Goal: Transaction & Acquisition: Purchase product/service

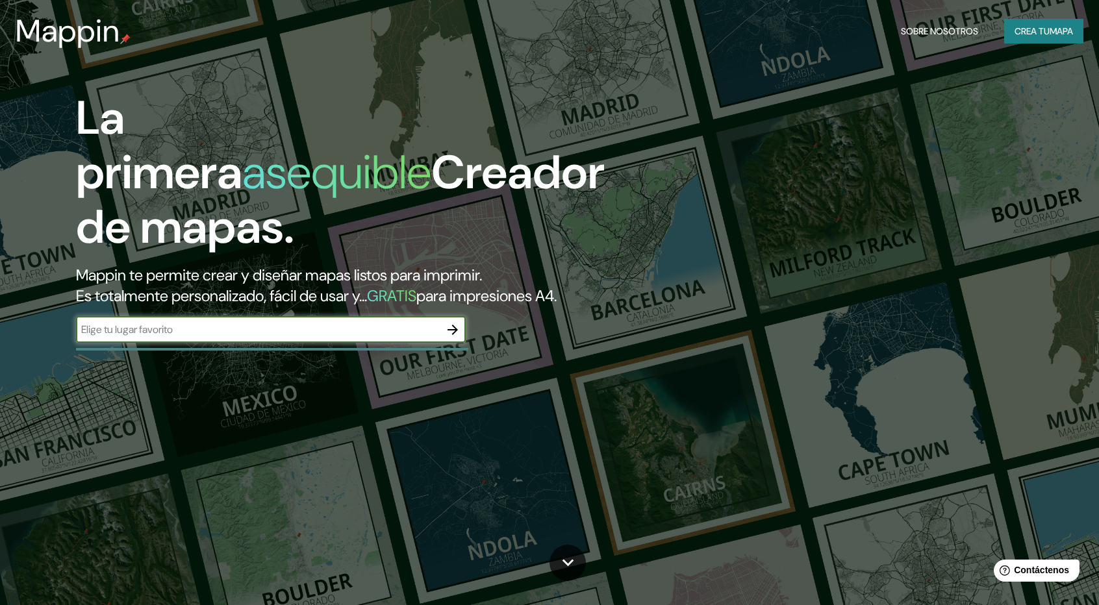
click at [331, 324] on input "text" at bounding box center [258, 329] width 364 height 15
click at [160, 338] on div "​" at bounding box center [271, 330] width 390 height 26
click at [152, 328] on input "text" at bounding box center [258, 329] width 364 height 15
type input "hacienda huacariz, [GEOGRAPHIC_DATA]"
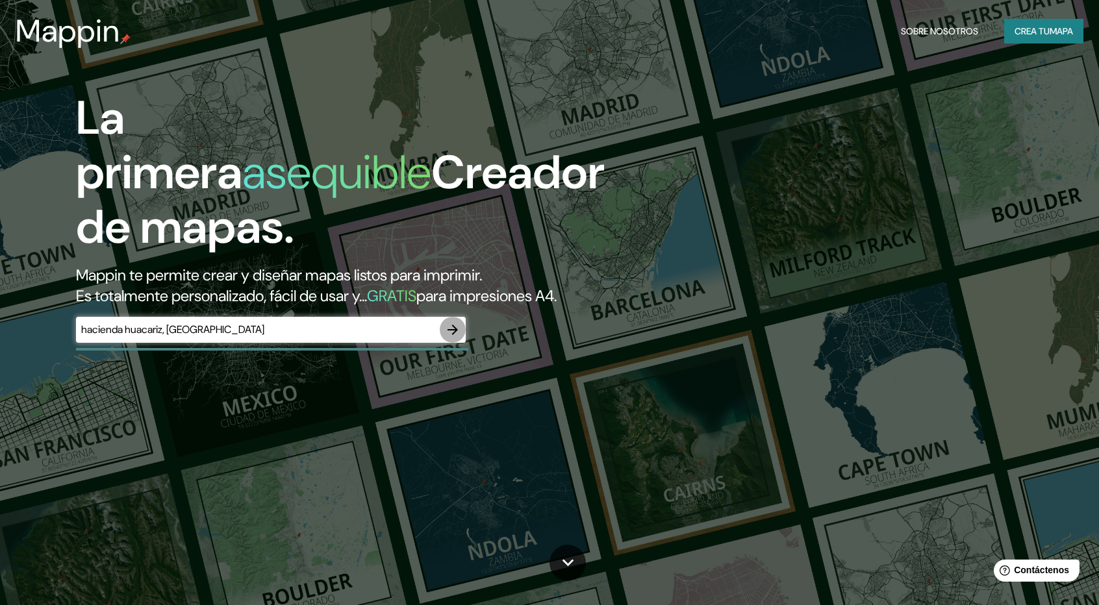
click at [453, 322] on icon "button" at bounding box center [453, 330] width 16 height 16
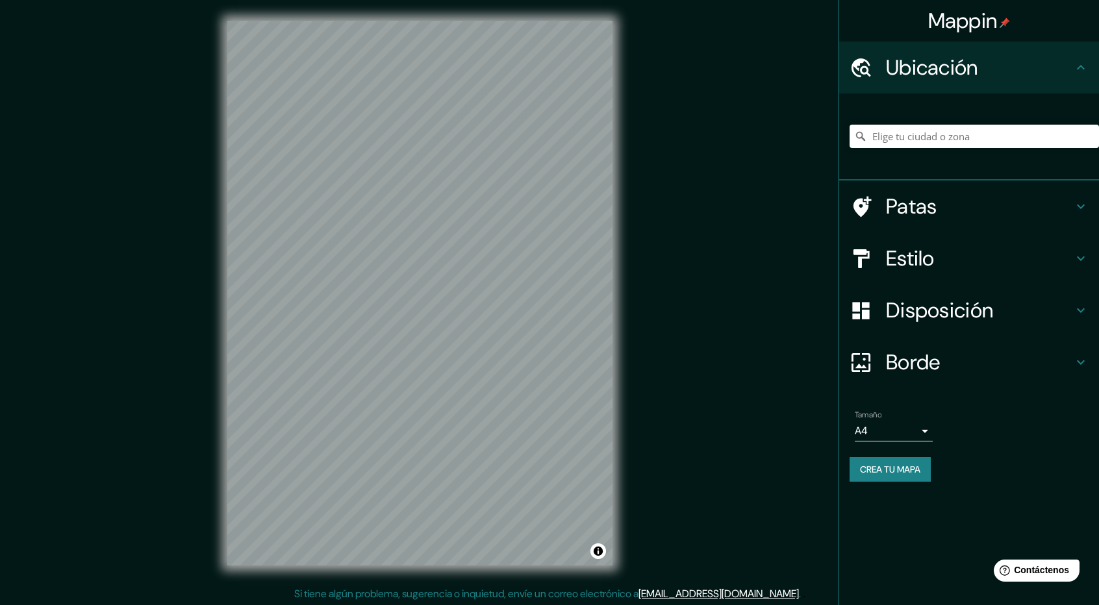
click at [908, 153] on div at bounding box center [974, 136] width 249 height 65
click at [917, 141] on input "Elige tu ciudad o zona" at bounding box center [974, 136] width 249 height 23
paste input "[GEOGRAPHIC_DATA]"
type input "[GEOGRAPHIC_DATA], [GEOGRAPHIC_DATA], [GEOGRAPHIC_DATA][PERSON_NAME], [GEOGRAPH…"
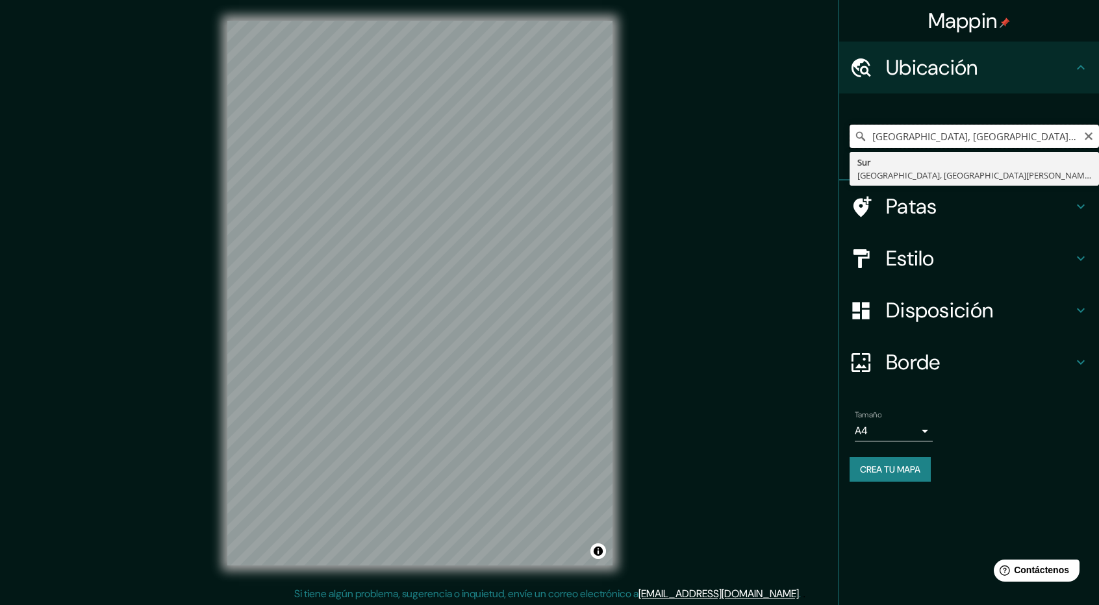
click at [934, 138] on input "[GEOGRAPHIC_DATA], [GEOGRAPHIC_DATA], [GEOGRAPHIC_DATA][PERSON_NAME], [GEOGRAPH…" at bounding box center [974, 136] width 249 height 23
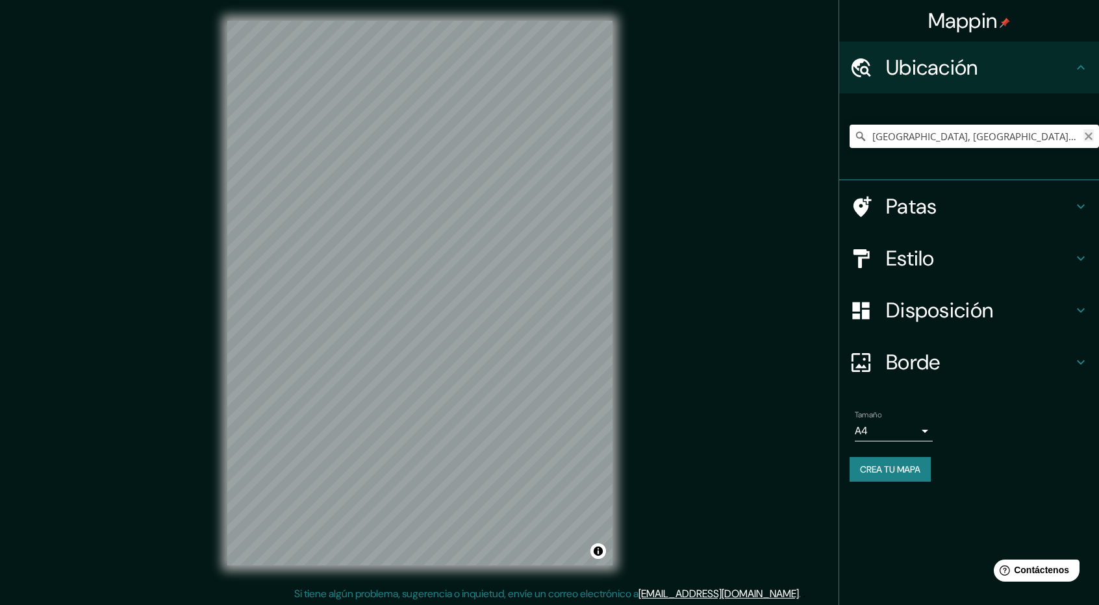
click at [1091, 135] on icon "Claro" at bounding box center [1088, 136] width 10 height 10
paste input "[GEOGRAPHIC_DATA]"
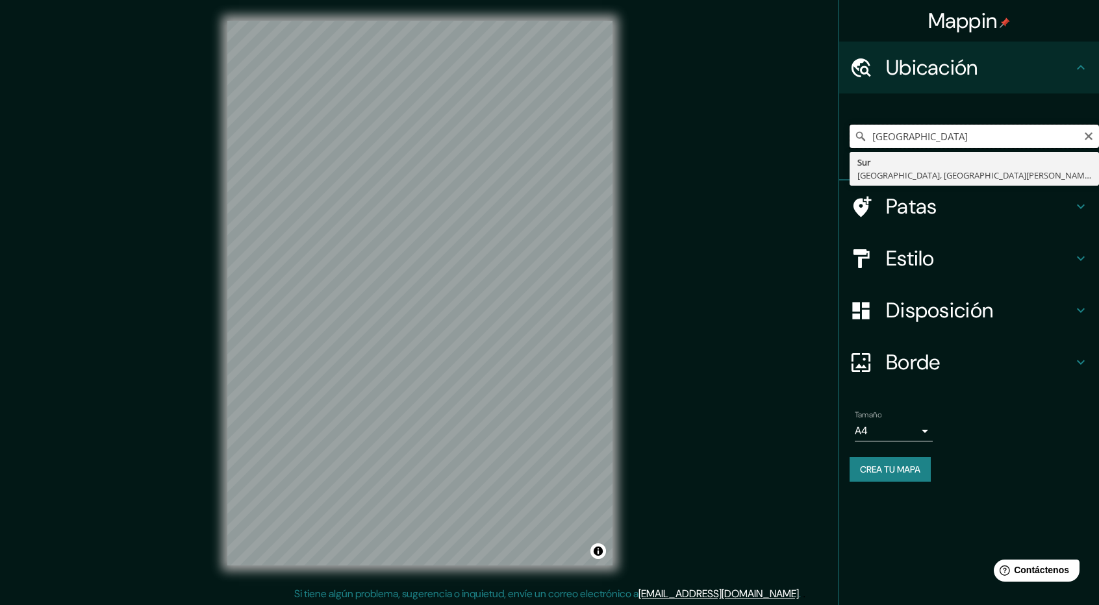
type input "[GEOGRAPHIC_DATA], [GEOGRAPHIC_DATA], [GEOGRAPHIC_DATA][PERSON_NAME], [GEOGRAPH…"
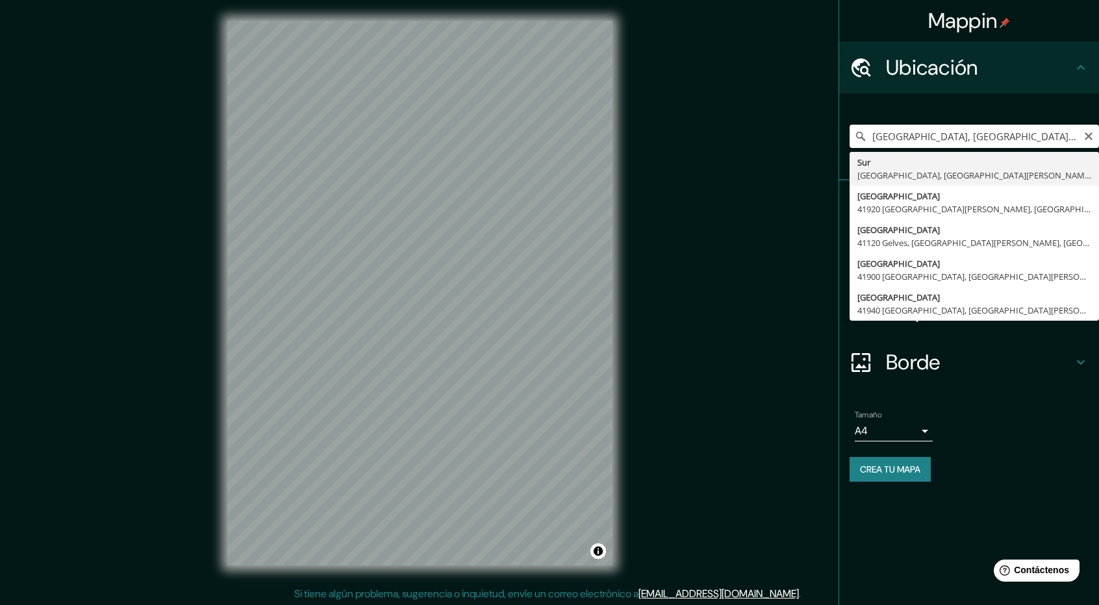
click at [1091, 126] on input "[GEOGRAPHIC_DATA], [GEOGRAPHIC_DATA], [GEOGRAPHIC_DATA][PERSON_NAME], [GEOGRAPH…" at bounding box center [974, 136] width 249 height 23
click at [1095, 136] on input "[GEOGRAPHIC_DATA], [GEOGRAPHIC_DATA], [GEOGRAPHIC_DATA][PERSON_NAME], [GEOGRAPH…" at bounding box center [974, 136] width 249 height 23
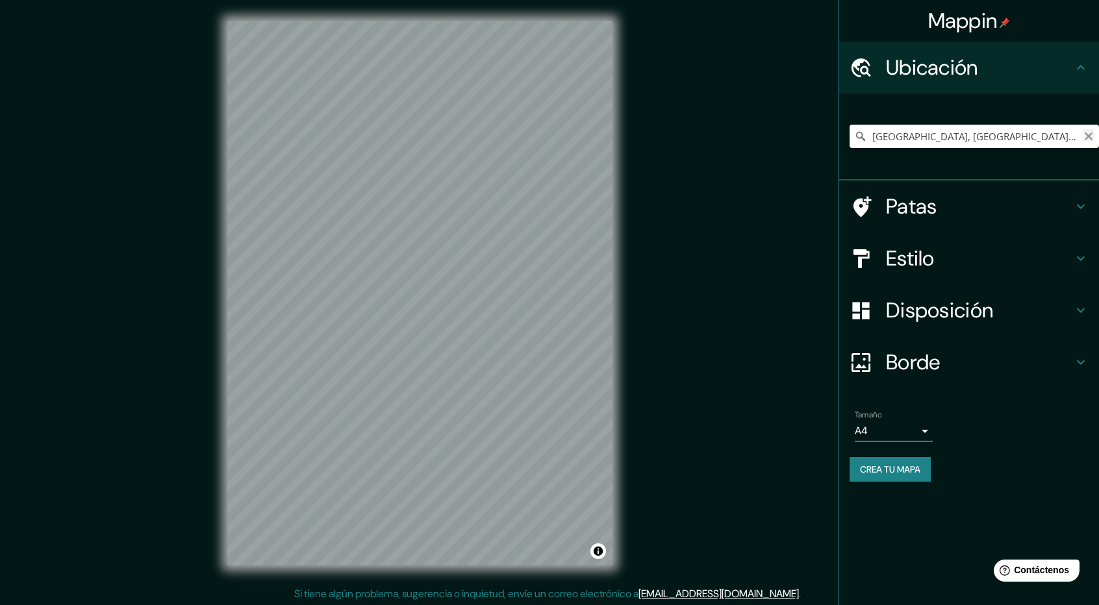
click at [1085, 133] on icon "Claro" at bounding box center [1088, 136] width 10 height 10
click at [997, 144] on input "Elige tu ciudad o zona" at bounding box center [974, 136] width 249 height 23
click at [959, 141] on input "Elige tu ciudad o zona" at bounding box center [974, 136] width 249 height 23
click at [937, 134] on input "Elige tu ciudad o zona" at bounding box center [974, 136] width 249 height 23
type input "Cajamarca, [GEOGRAPHIC_DATA][PERSON_NAME], [GEOGRAPHIC_DATA]"
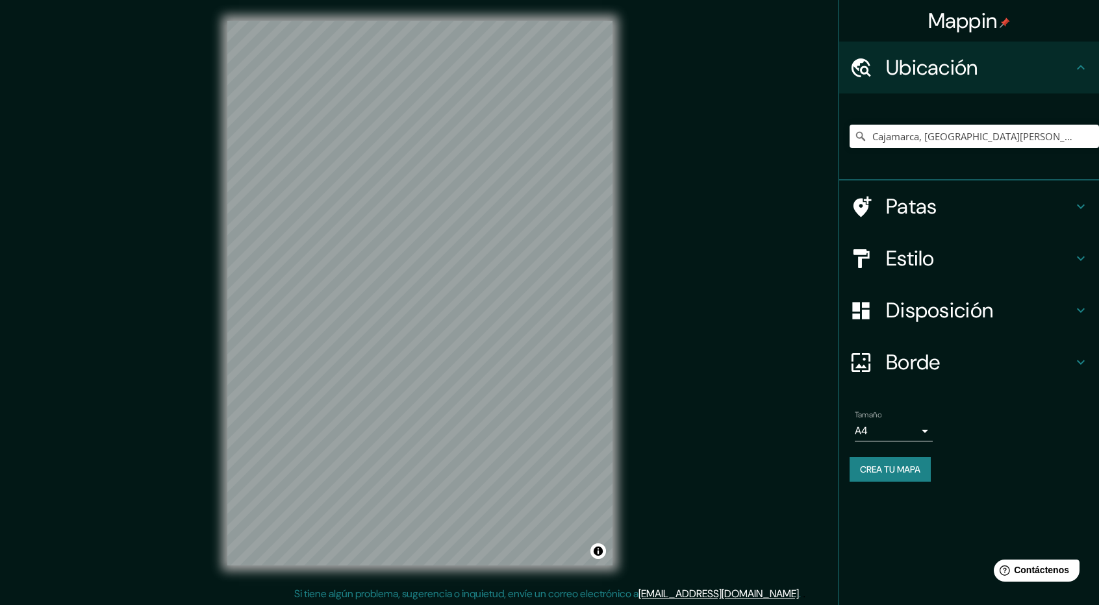
click at [620, 512] on div "© Mapbox © OpenStreetMap Improve this map" at bounding box center [420, 293] width 427 height 587
click at [1090, 203] on div "Patas" at bounding box center [969, 207] width 260 height 52
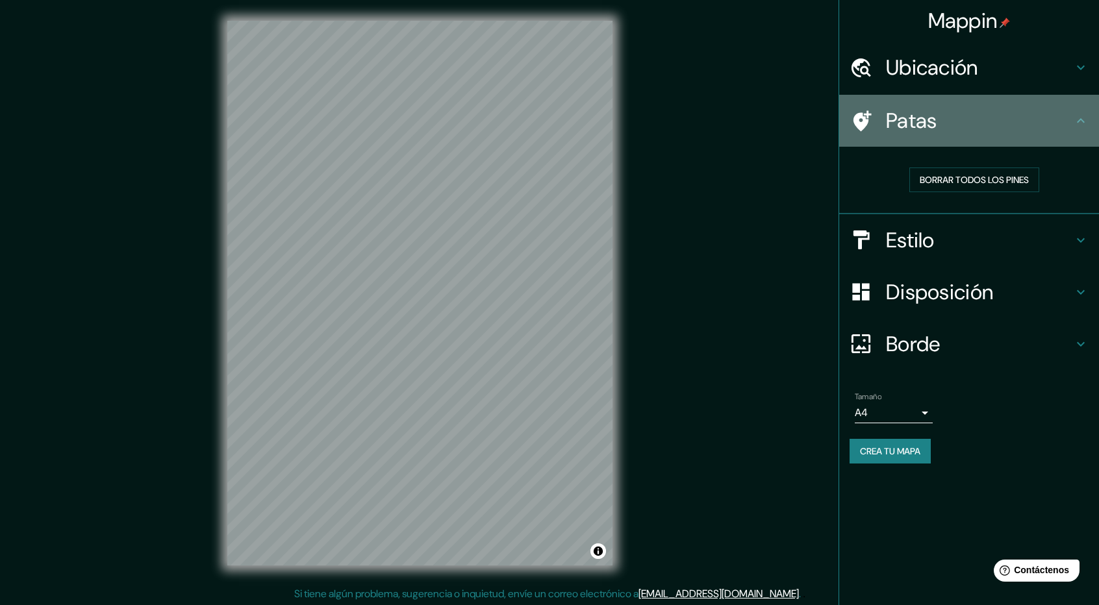
click at [1043, 122] on h4 "Patas" at bounding box center [979, 121] width 187 height 26
drag, startPoint x: 1076, startPoint y: 123, endPoint x: 1098, endPoint y: 142, distance: 29.5
click at [1098, 142] on div "Patas" at bounding box center [969, 121] width 260 height 52
click at [1081, 124] on icon at bounding box center [1081, 121] width 16 height 16
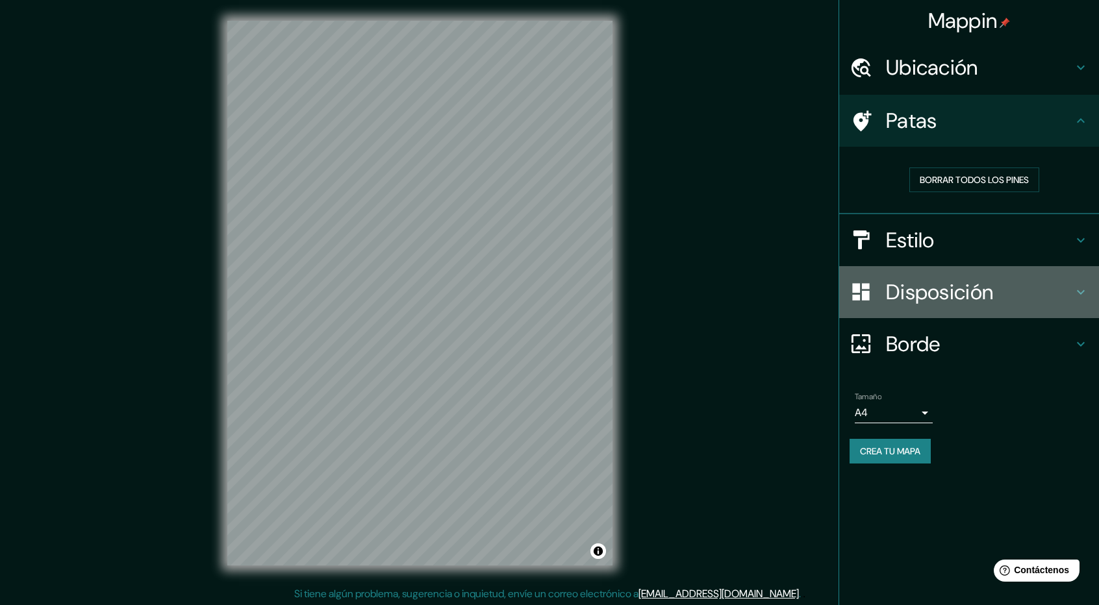
click at [970, 299] on font "Disposición" at bounding box center [939, 292] width 107 height 27
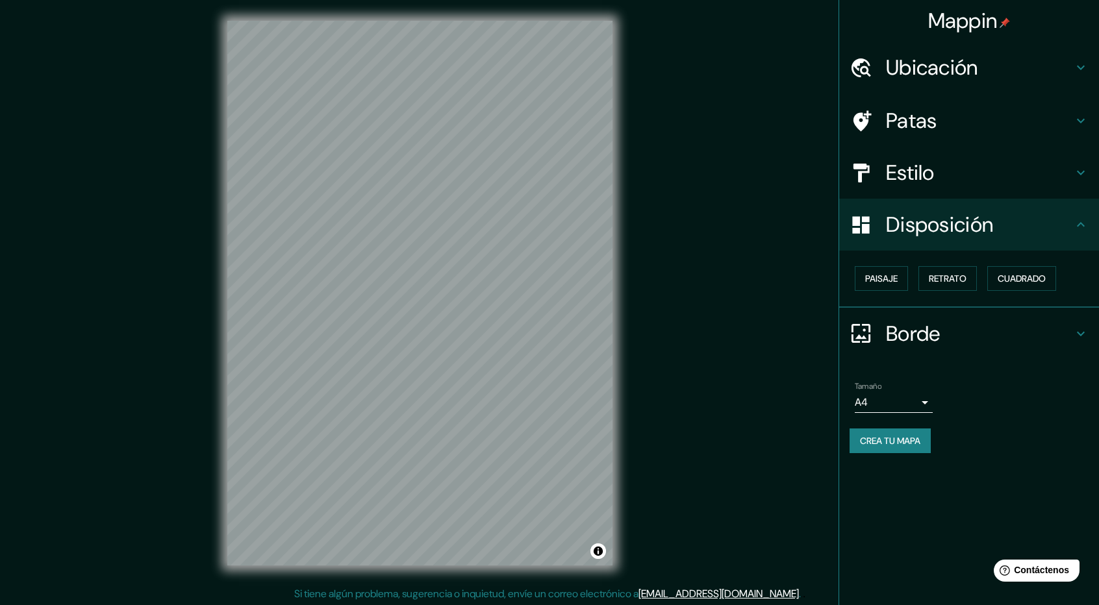
click at [980, 266] on div "Paisaje Retrato Cuadrado" at bounding box center [974, 278] width 249 height 35
click at [980, 225] on font "Disposición" at bounding box center [939, 224] width 107 height 27
click at [1005, 181] on h4 "Estilo" at bounding box center [979, 173] width 187 height 26
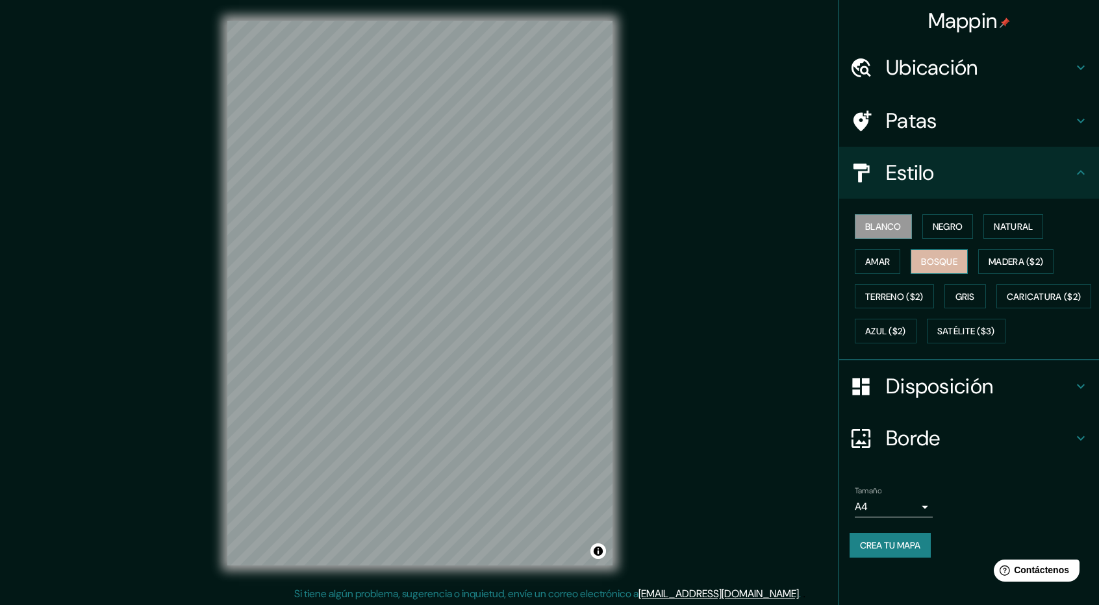
click at [952, 266] on font "Bosque" at bounding box center [939, 262] width 36 height 12
click at [967, 288] on font "Gris" at bounding box center [965, 296] width 19 height 17
click at [963, 229] on font "Negro" at bounding box center [948, 227] width 31 height 12
click at [894, 228] on font "Blanco" at bounding box center [883, 227] width 36 height 12
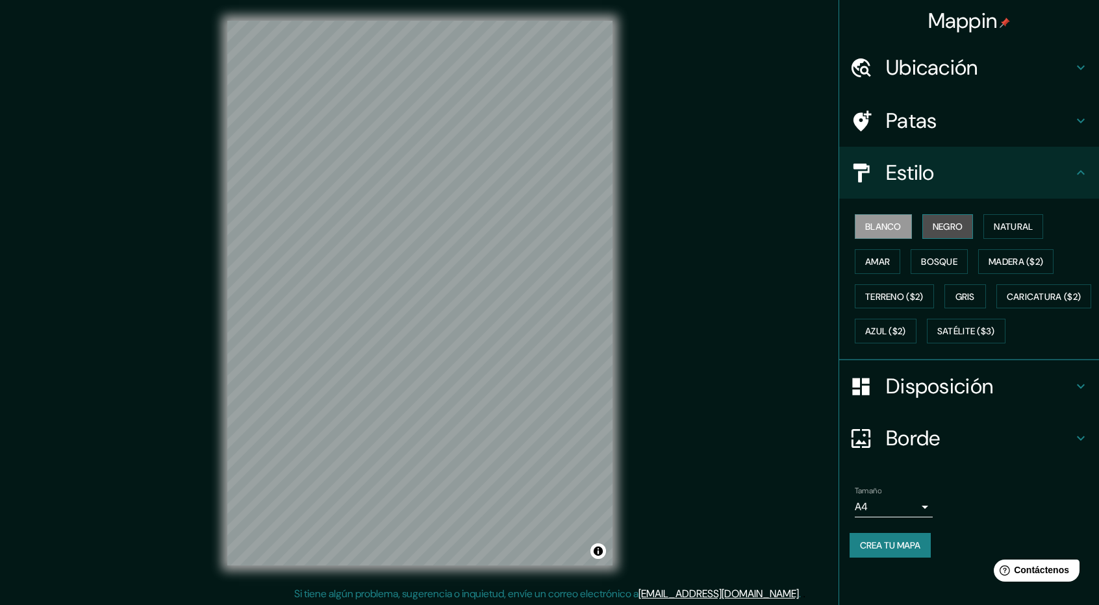
click at [966, 220] on button "Negro" at bounding box center [947, 226] width 51 height 25
click at [1004, 225] on font "Natural" at bounding box center [1013, 227] width 39 height 12
click at [880, 264] on font "Amar" at bounding box center [877, 262] width 25 height 12
click at [939, 262] on font "Bosque" at bounding box center [939, 262] width 36 height 12
click at [975, 297] on font "Gris" at bounding box center [965, 297] width 19 height 12
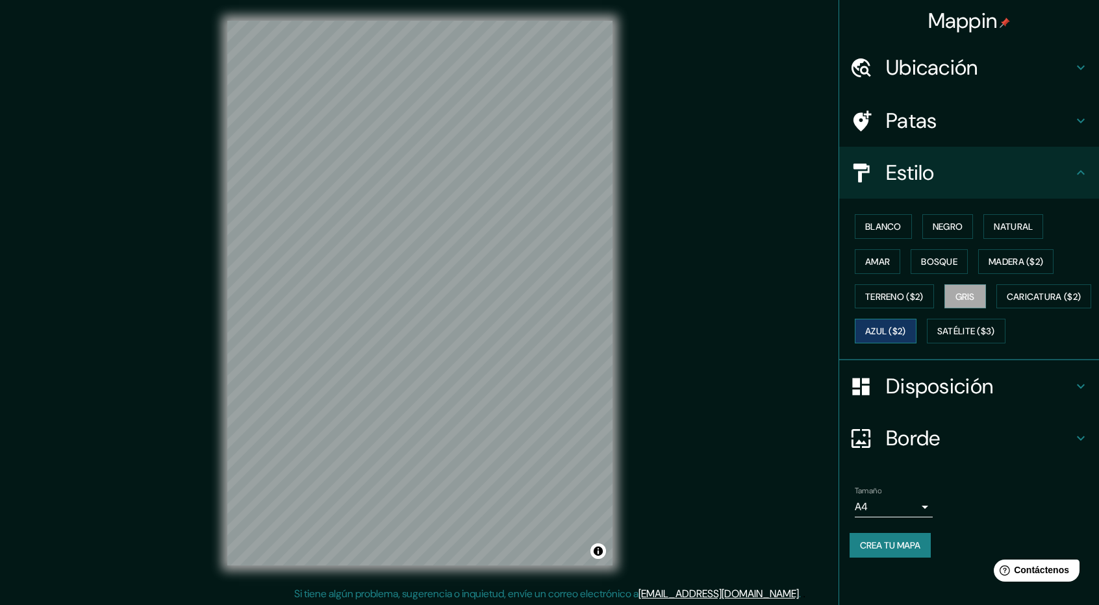
click at [906, 333] on font "Azul ($2)" at bounding box center [885, 332] width 41 height 12
click at [1007, 303] on font "Caricatura ($2)" at bounding box center [1044, 297] width 75 height 12
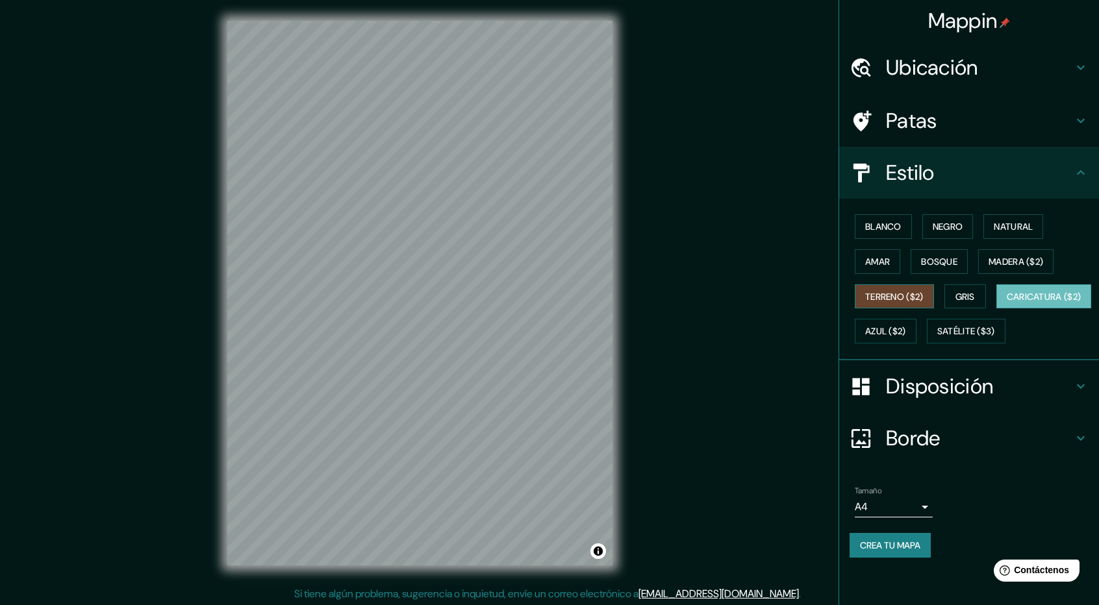
click at [929, 301] on button "Terreno ($2)" at bounding box center [894, 297] width 79 height 25
click at [1013, 253] on font "Madera ($2)" at bounding box center [1016, 261] width 55 height 17
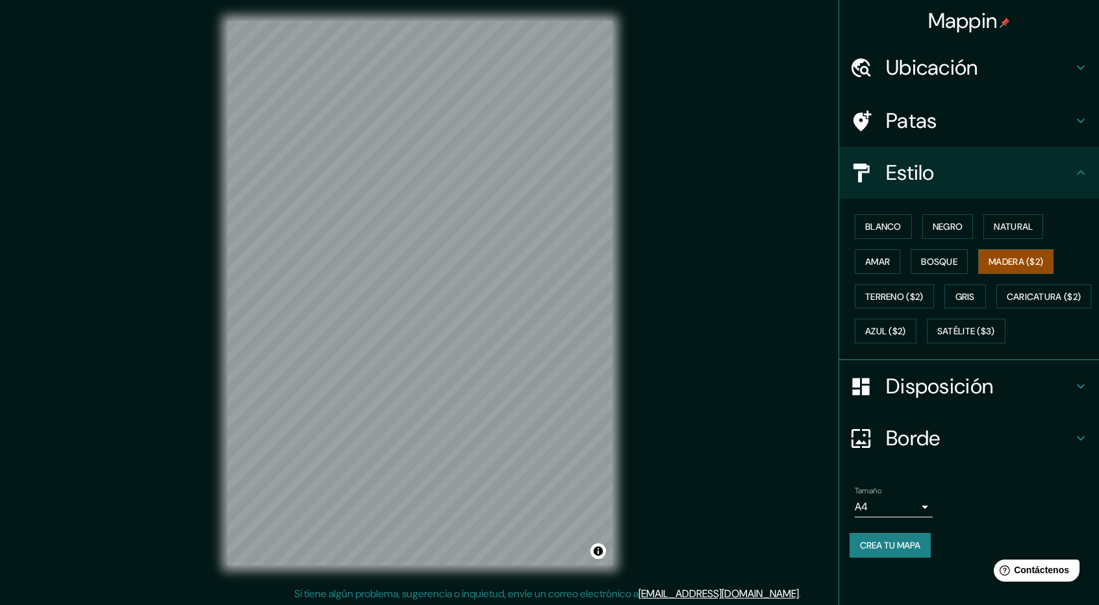
click at [903, 349] on div "Blanco Negro Natural Amar Bosque Madera ($2) Terreno ($2) Gris Caricatura ($2) …" at bounding box center [974, 279] width 249 height 140
click at [937, 340] on font "Satélite ($3)" at bounding box center [966, 331] width 58 height 17
click at [1001, 258] on font "Madera ($2)" at bounding box center [1016, 262] width 55 height 12
click at [919, 294] on font "Terreno ($2)" at bounding box center [894, 297] width 58 height 12
click at [883, 312] on div "Blanco Negro Natural Amar Bosque Madera ($2) Terreno ($2) Gris Caricatura ($2) …" at bounding box center [974, 279] width 249 height 140
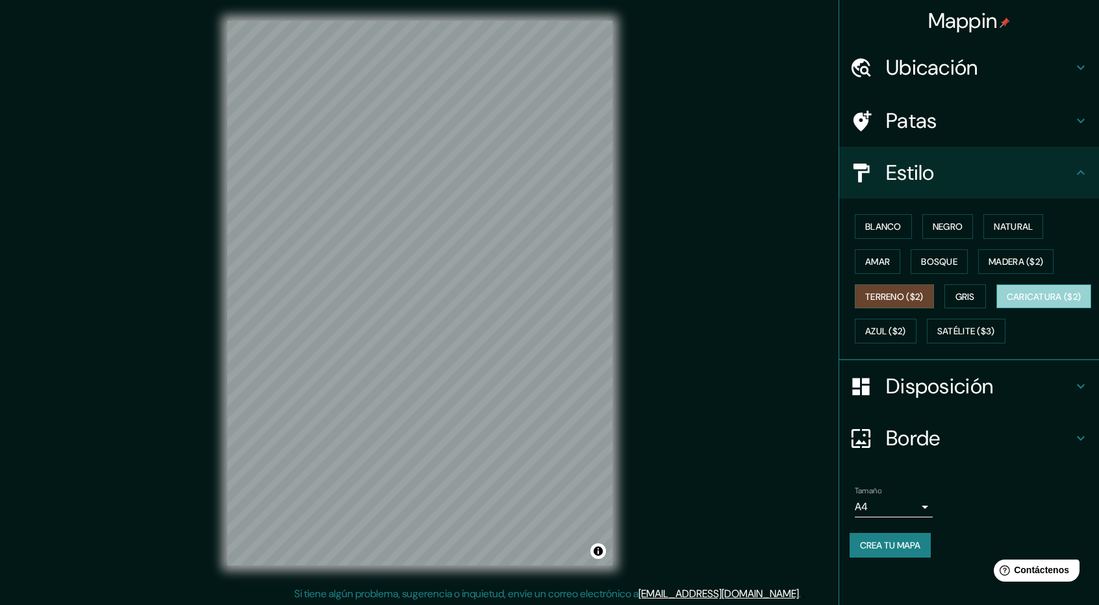
click at [996, 309] on button "Caricatura ($2)" at bounding box center [1043, 297] width 95 height 25
click at [906, 333] on font "Azul ($2)" at bounding box center [885, 332] width 41 height 12
click at [1007, 305] on font "Caricatura ($2)" at bounding box center [1044, 296] width 75 height 17
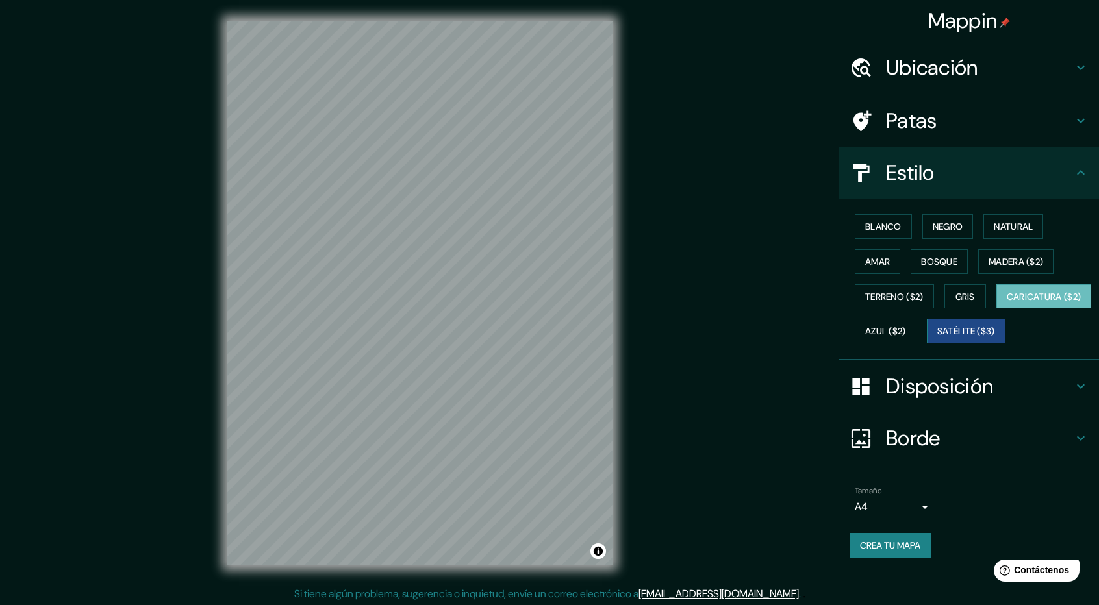
click at [937, 338] on font "Satélite ($3)" at bounding box center [966, 332] width 58 height 12
click at [1017, 260] on font "Madera ($2)" at bounding box center [1016, 262] width 55 height 12
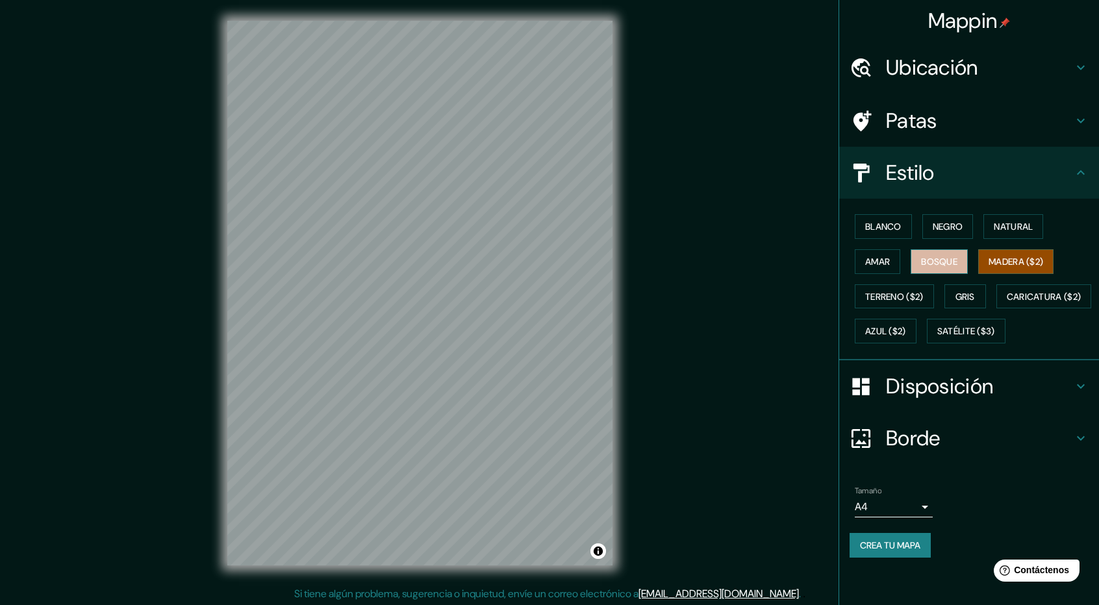
click at [963, 253] on button "Bosque" at bounding box center [939, 261] width 57 height 25
click at [218, 187] on div "© Mapbox © OpenStreetMap Improve this map" at bounding box center [420, 293] width 427 height 587
click at [642, 384] on div "Mappin Ubicación Cajamarca, [GEOGRAPHIC_DATA][PERSON_NAME], [GEOGRAPHIC_DATA] […" at bounding box center [549, 303] width 1099 height 607
click at [702, 563] on div "Mappin Ubicación Cajamarca, [GEOGRAPHIC_DATA][PERSON_NAME], [GEOGRAPHIC_DATA] […" at bounding box center [549, 303] width 1099 height 607
click at [742, 561] on div "Mappin Ubicación Cajamarca, [GEOGRAPHIC_DATA][PERSON_NAME], [GEOGRAPHIC_DATA] […" at bounding box center [549, 303] width 1099 height 607
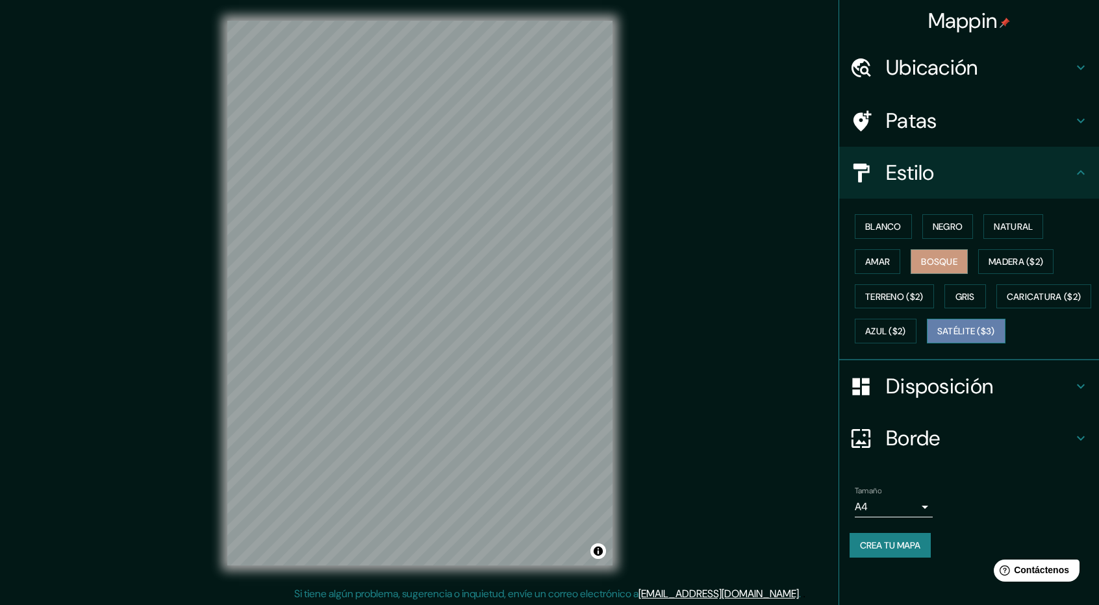
click at [937, 338] on font "Satélite ($3)" at bounding box center [966, 332] width 58 height 12
click at [898, 251] on button "Amar" at bounding box center [877, 261] width 45 height 25
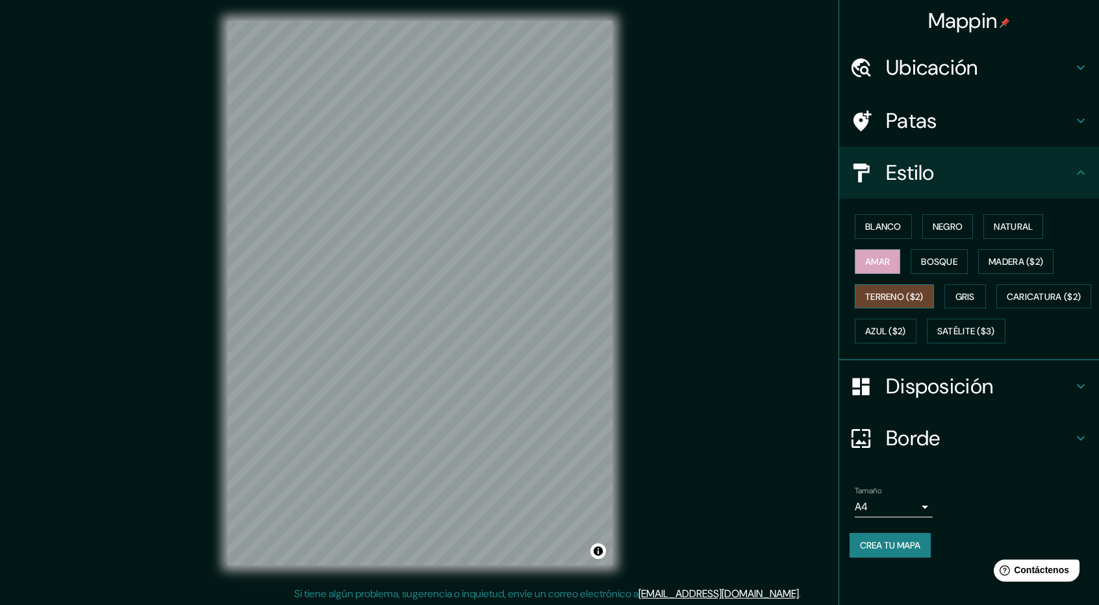
drag, startPoint x: 899, startPoint y: 307, endPoint x: 900, endPoint y: 293, distance: 14.3
click at [900, 293] on div "Blanco Negro Natural Amar Bosque Madera ($2) Terreno ($2) Gris Caricatura ($2) …" at bounding box center [974, 279] width 249 height 140
click at [900, 293] on font "Terreno ($2)" at bounding box center [894, 297] width 58 height 12
click at [996, 309] on button "Caricatura ($2)" at bounding box center [1043, 297] width 95 height 25
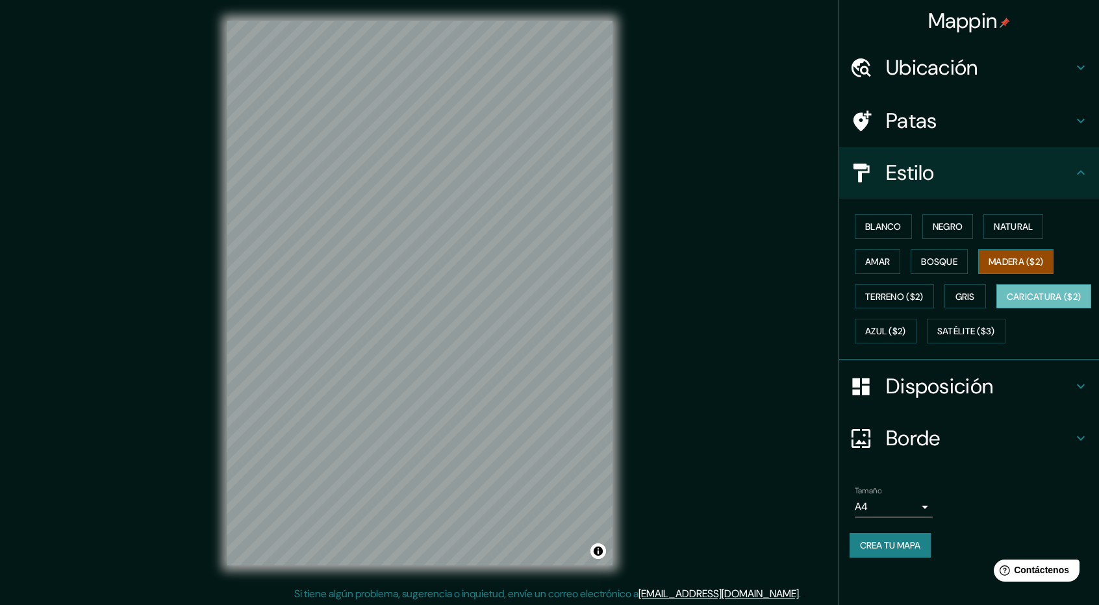
click at [1017, 263] on font "Madera ($2)" at bounding box center [1016, 262] width 55 height 12
click at [906, 326] on font "Azul ($2)" at bounding box center [885, 332] width 41 height 12
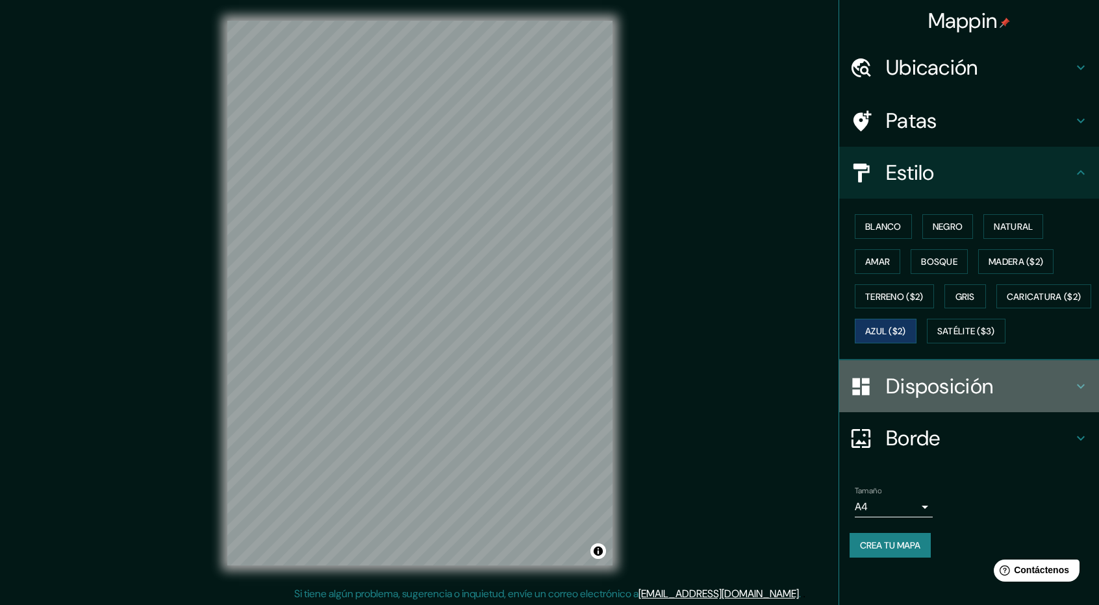
click at [925, 400] on font "Disposición" at bounding box center [939, 386] width 107 height 27
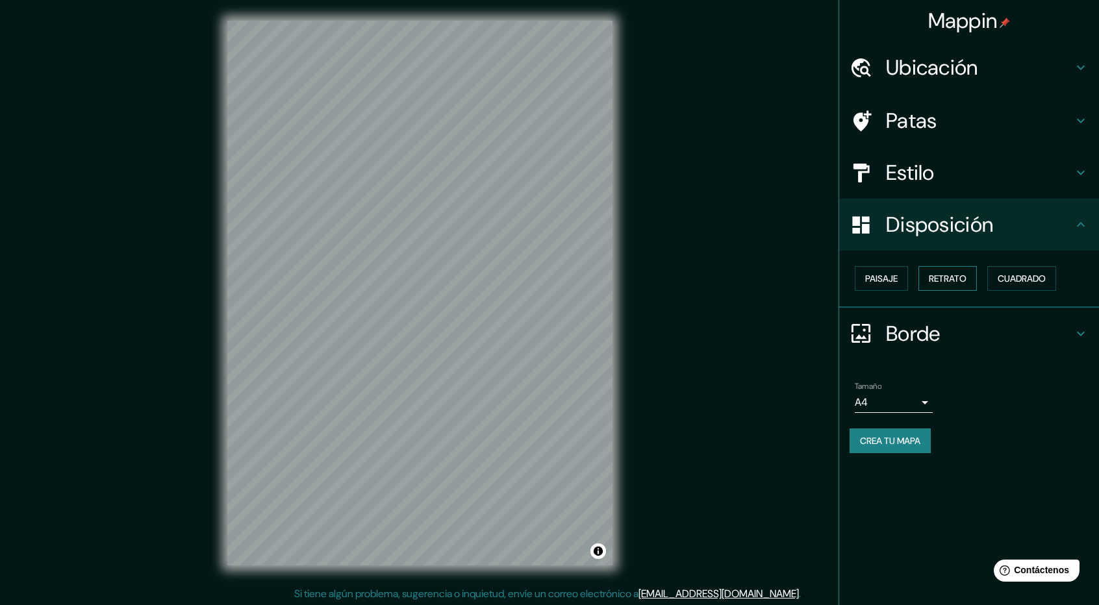
click at [970, 268] on button "Retrato" at bounding box center [947, 278] width 58 height 25
click at [885, 286] on font "Paisaje" at bounding box center [881, 278] width 32 height 17
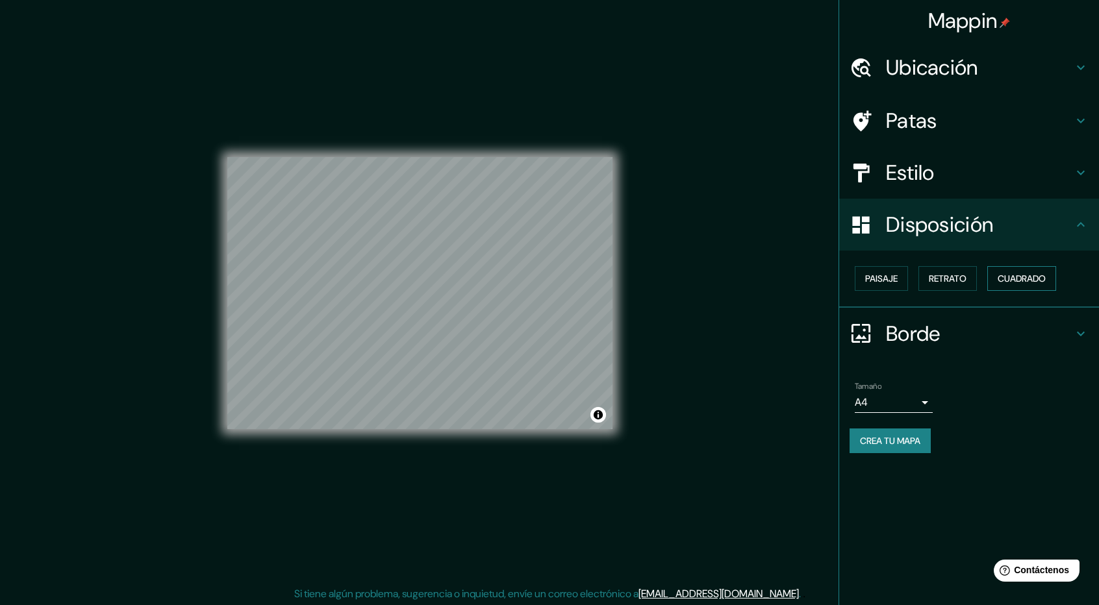
click at [1041, 281] on font "Cuadrado" at bounding box center [1022, 279] width 48 height 12
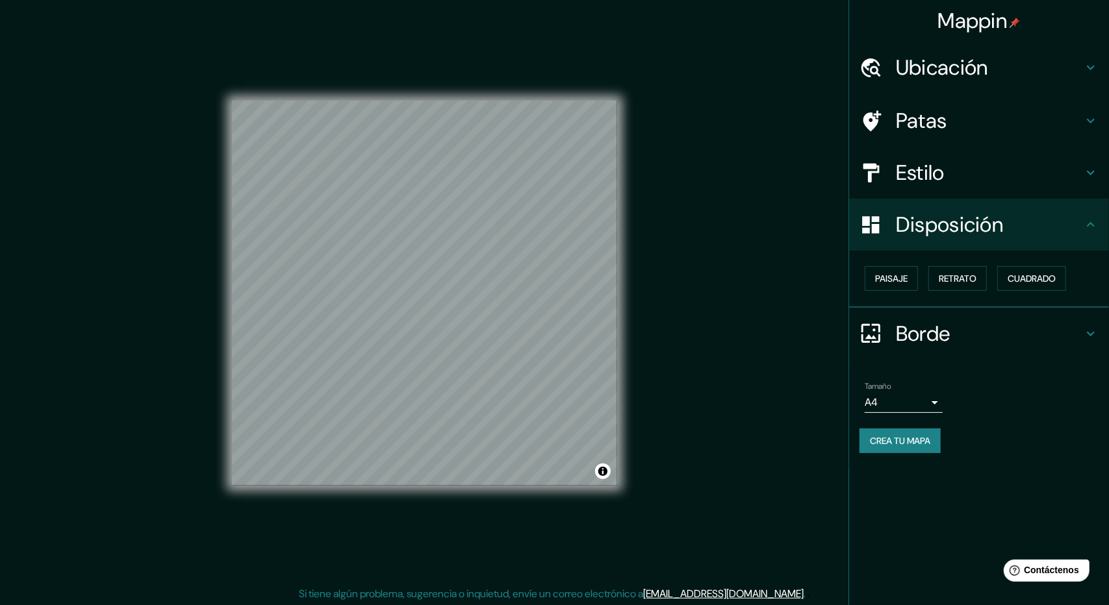
click at [878, 392] on body "Mappin Ubicación [GEOGRAPHIC_DATA], [GEOGRAPHIC_DATA][PERSON_NAME], [GEOGRAPHIC…" at bounding box center [554, 302] width 1109 height 605
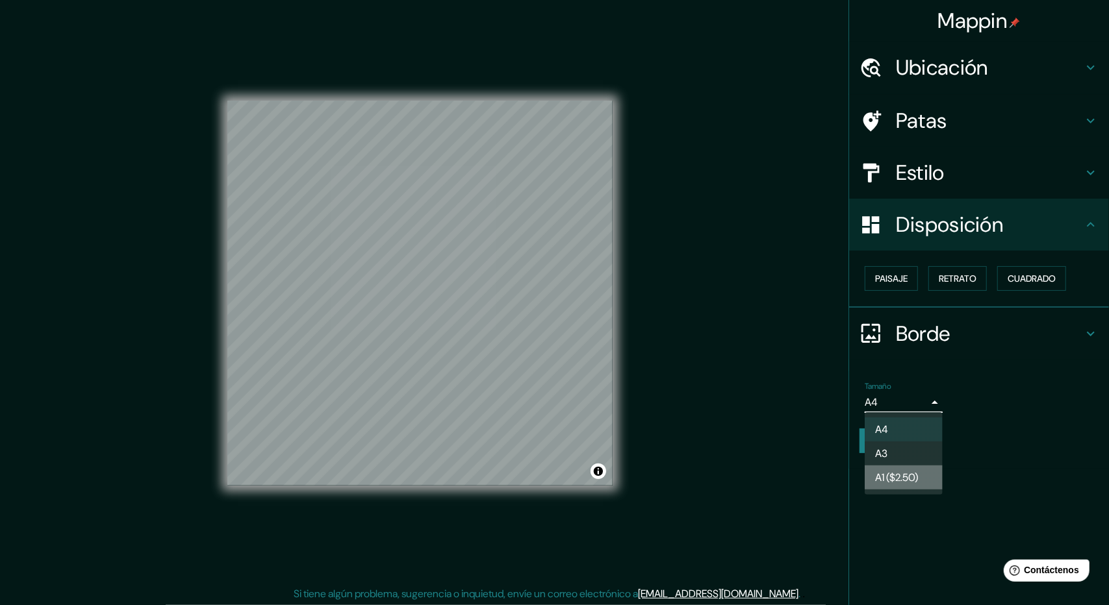
drag, startPoint x: 878, startPoint y: 392, endPoint x: 909, endPoint y: 471, distance: 85.4
click at [909, 471] on font "A1 ($2.50)" at bounding box center [896, 478] width 43 height 14
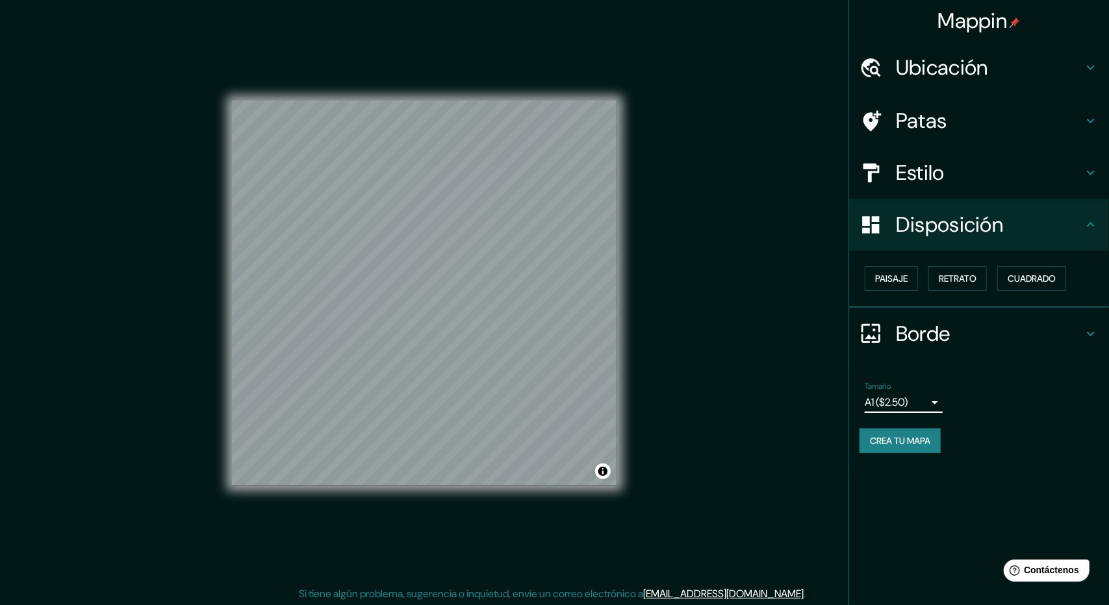
click at [900, 394] on body "Mappin Ubicación [GEOGRAPHIC_DATA], [GEOGRAPHIC_DATA][PERSON_NAME], [GEOGRAPHIC…" at bounding box center [554, 302] width 1109 height 605
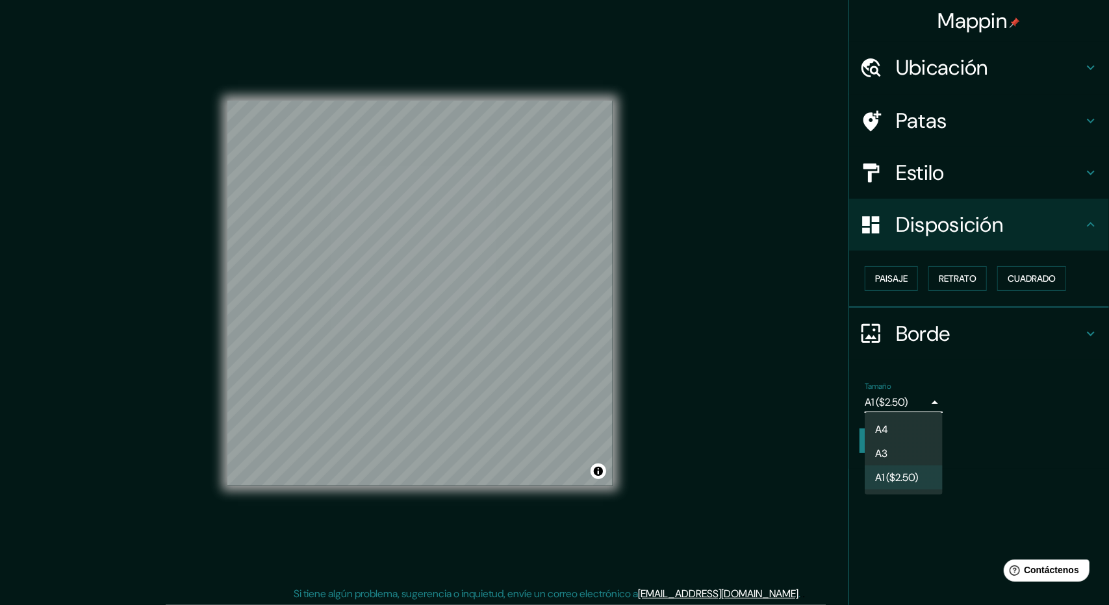
click at [894, 450] on li "A3" at bounding box center [904, 454] width 78 height 24
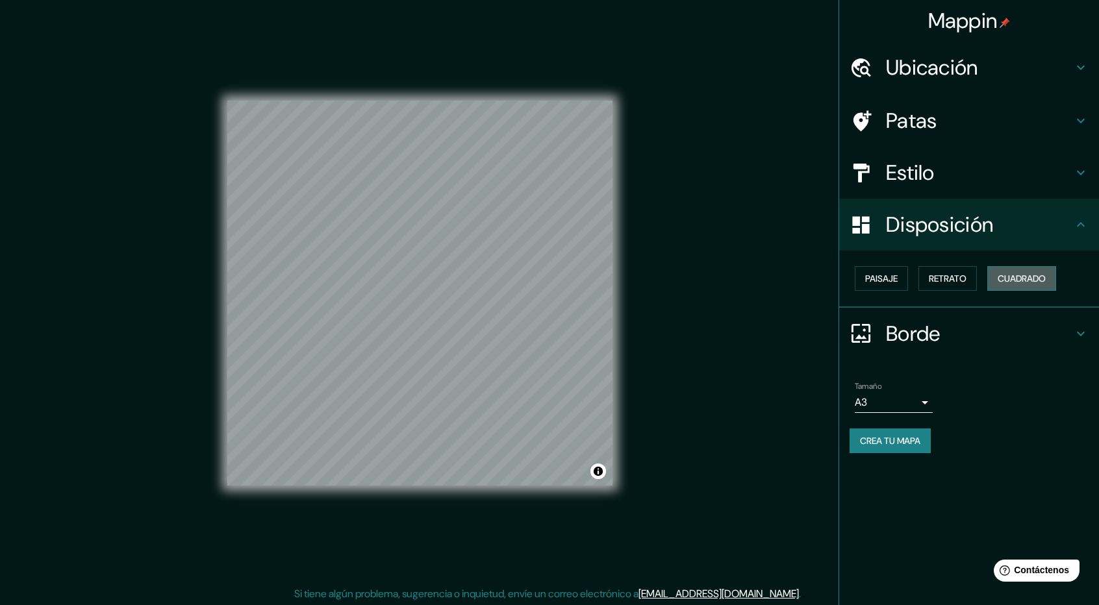
click at [1034, 273] on font "Cuadrado" at bounding box center [1022, 279] width 48 height 12
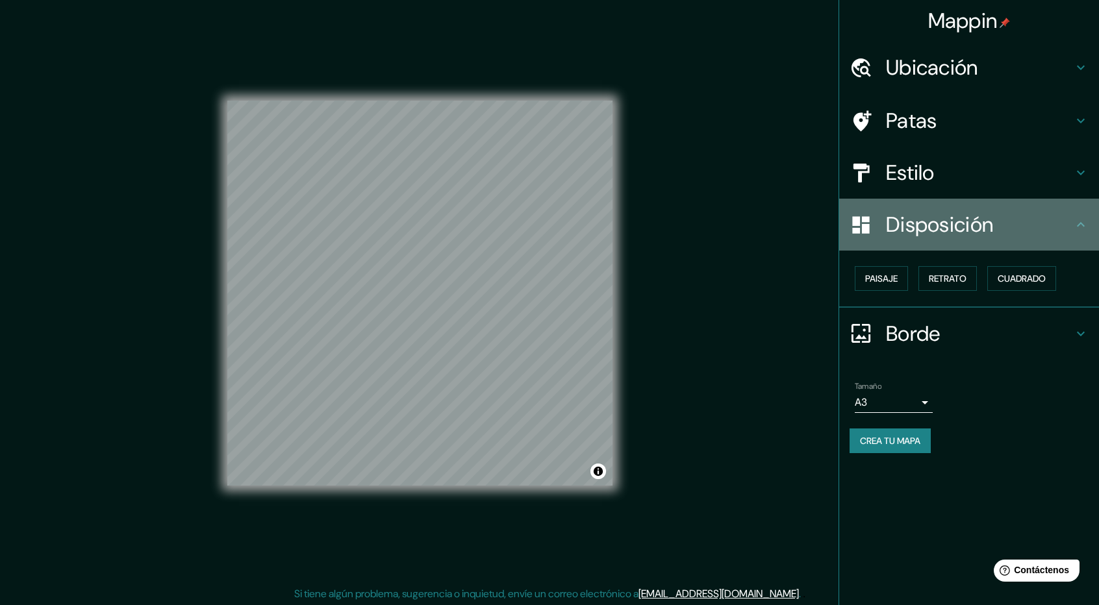
click at [955, 215] on font "Disposición" at bounding box center [939, 224] width 107 height 27
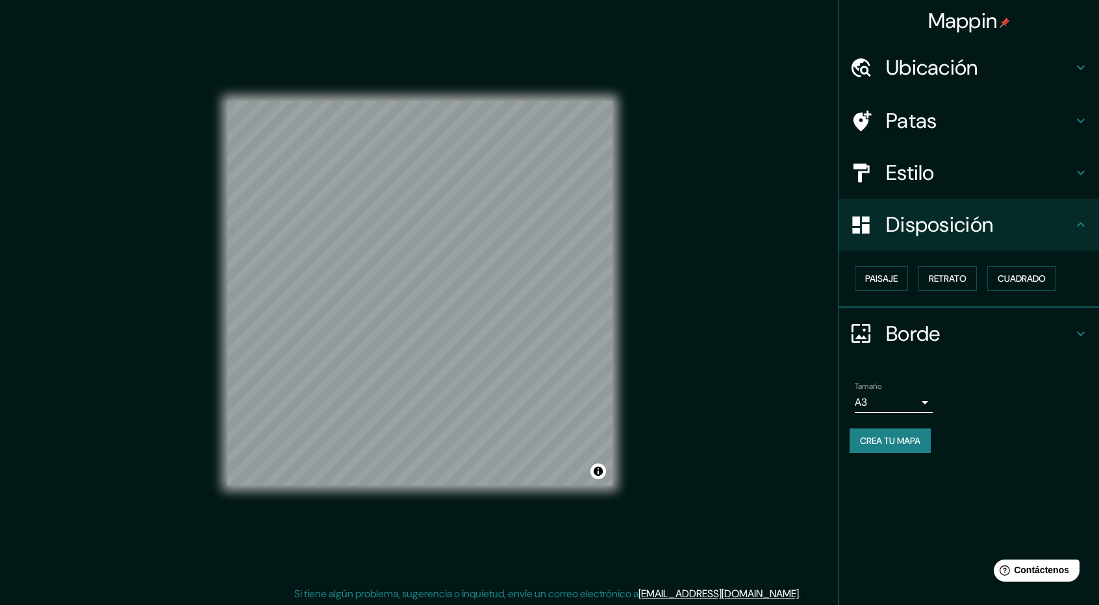
click at [694, 299] on div "Mappin Ubicación [GEOGRAPHIC_DATA], [GEOGRAPHIC_DATA][PERSON_NAME], [GEOGRAPHIC…" at bounding box center [549, 303] width 1099 height 607
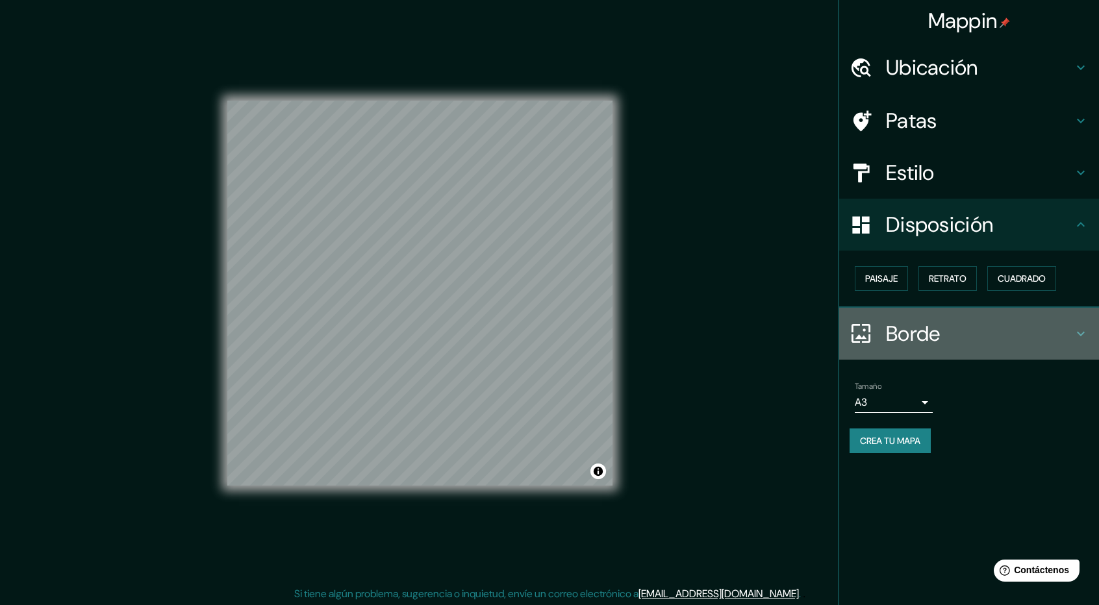
click at [1019, 331] on h4 "Borde" at bounding box center [979, 334] width 187 height 26
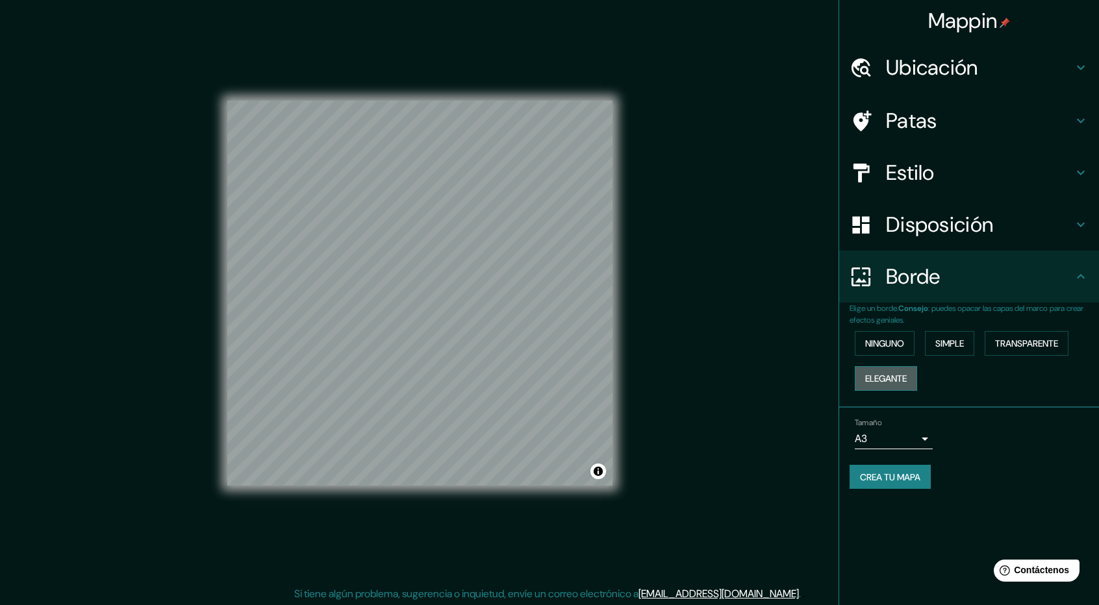
click at [901, 376] on font "Elegante" at bounding box center [886, 379] width 42 height 12
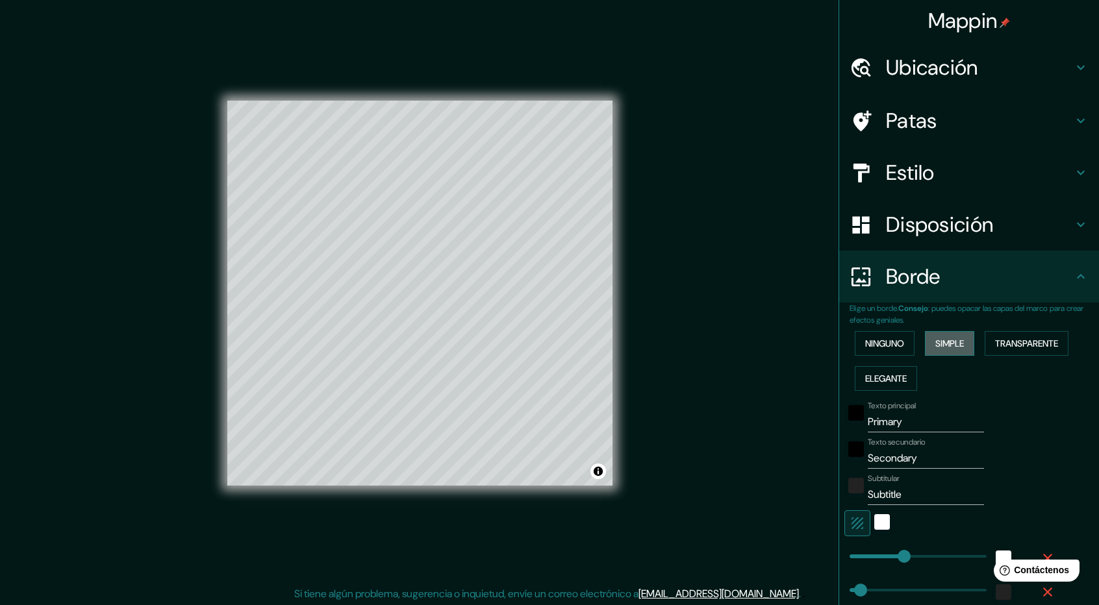
click at [968, 334] on button "Simple" at bounding box center [949, 343] width 49 height 25
click at [1007, 342] on font "Transparente" at bounding box center [1026, 344] width 63 height 12
click at [1000, 418] on div "Texto principal Primary" at bounding box center [950, 416] width 213 height 31
click at [955, 331] on button "Simple" at bounding box center [949, 343] width 49 height 25
click at [867, 336] on font "Ninguno" at bounding box center [884, 343] width 39 height 17
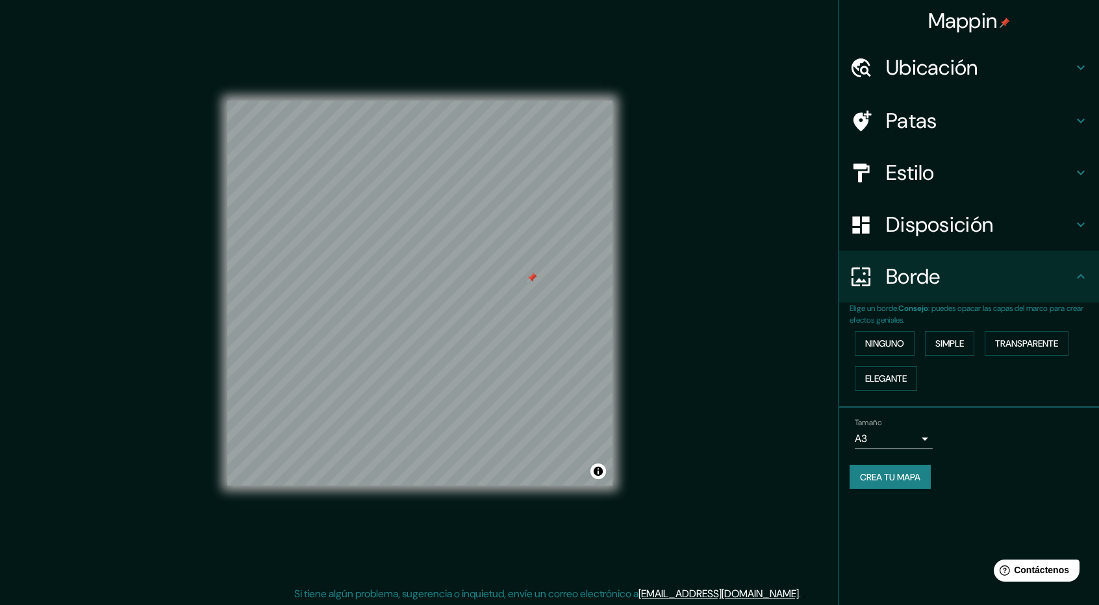
click at [884, 364] on div "Ninguno Simple Transparente Elegante" at bounding box center [974, 361] width 249 height 70
click at [886, 379] on font "Elegante" at bounding box center [886, 379] width 42 height 12
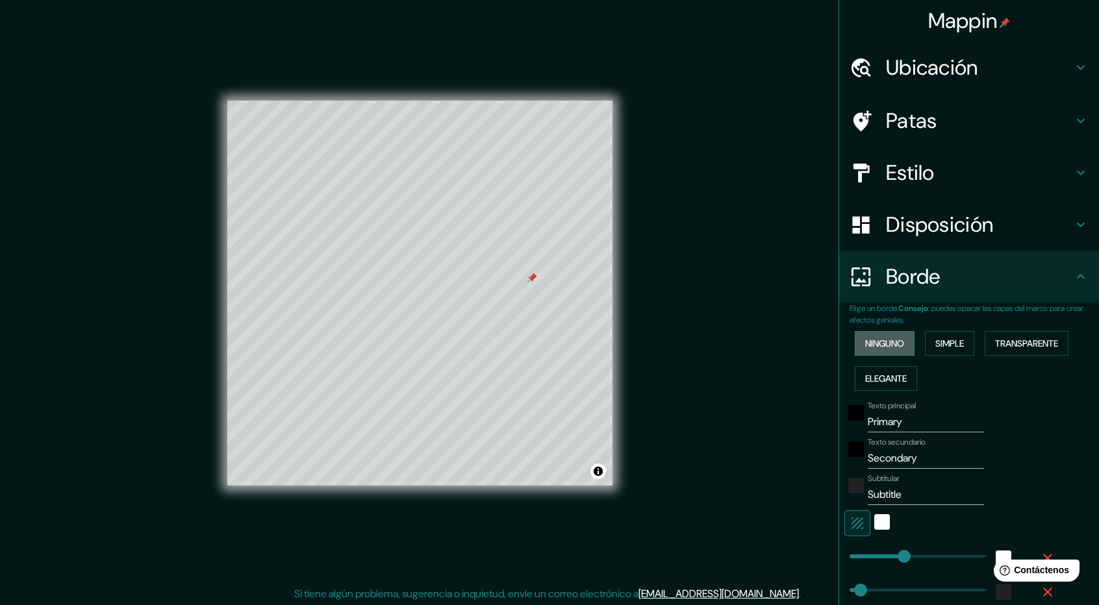
click at [885, 338] on font "Ninguno" at bounding box center [884, 344] width 39 height 12
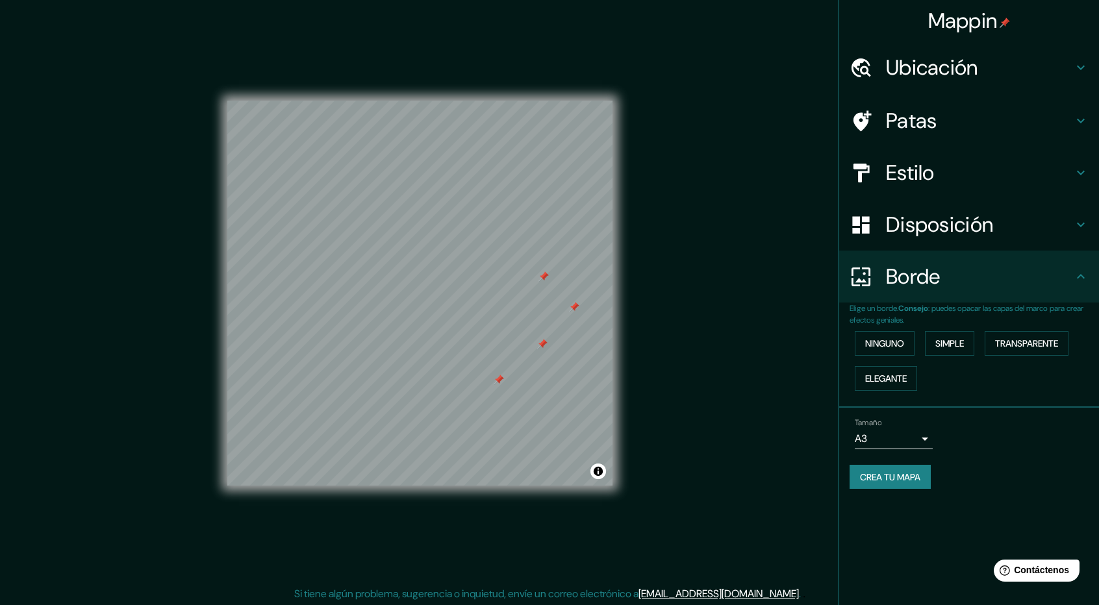
drag, startPoint x: 485, startPoint y: 383, endPoint x: 496, endPoint y: 382, distance: 11.7
click at [496, 382] on div at bounding box center [499, 380] width 10 height 10
click at [500, 381] on div at bounding box center [499, 380] width 10 height 10
click at [538, 348] on div at bounding box center [542, 345] width 10 height 10
click at [574, 310] on div at bounding box center [574, 308] width 10 height 10
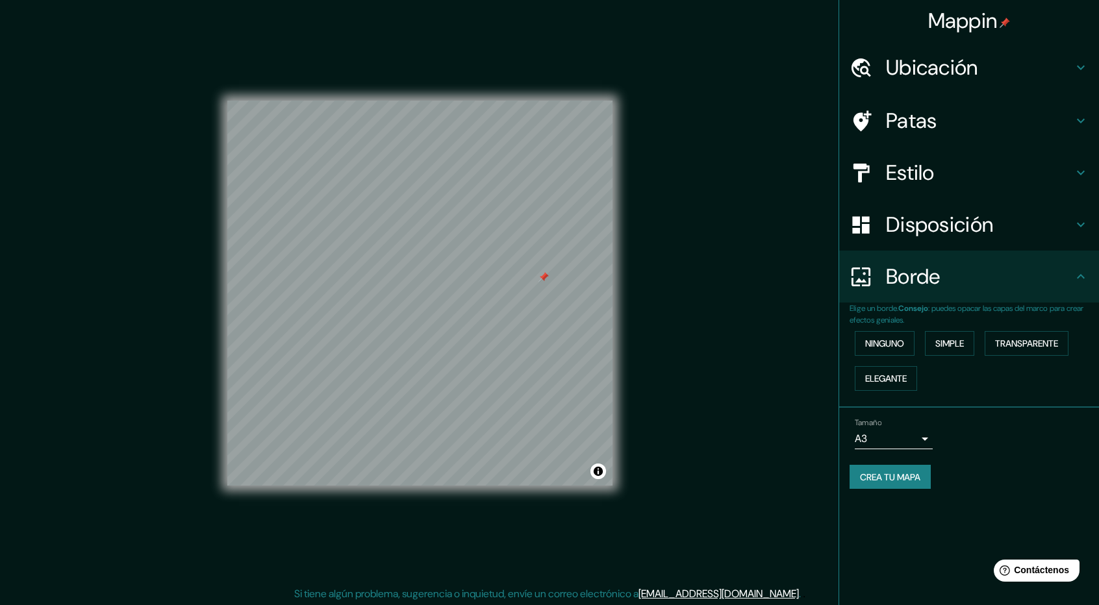
click at [544, 278] on div at bounding box center [543, 277] width 10 height 10
click at [1016, 465] on div "Crea tu mapa" at bounding box center [969, 477] width 239 height 25
click at [915, 481] on font "Crea tu mapa" at bounding box center [890, 478] width 60 height 12
click at [398, 600] on font "Si tiene algún problema, sugerencia o inquietud, envíe un correo electrónico a" at bounding box center [466, 594] width 344 height 14
click at [398, 603] on div "Mappin Ubicación Cajamarca, [GEOGRAPHIC_DATA][PERSON_NAME], [GEOGRAPHIC_DATA] […" at bounding box center [549, 303] width 1099 height 607
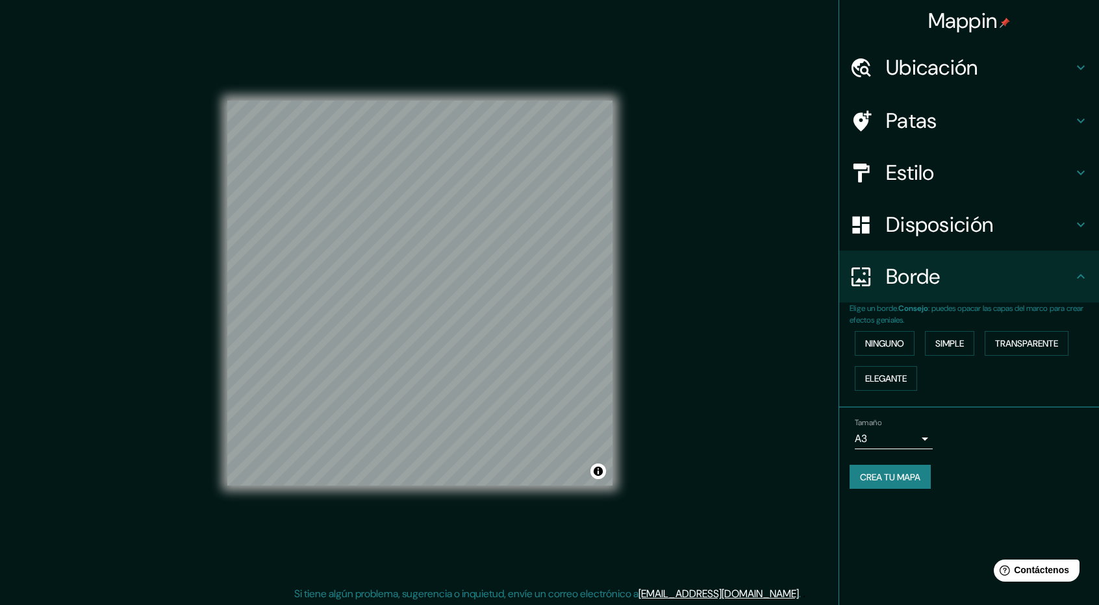
click at [687, 30] on div "Mappin Ubicación Cajamarca, [GEOGRAPHIC_DATA][PERSON_NAME], [GEOGRAPHIC_DATA] […" at bounding box center [549, 303] width 1099 height 607
click at [898, 465] on button "Crea tu mapa" at bounding box center [890, 477] width 81 height 25
click at [911, 476] on div "Crea tu mapa" at bounding box center [969, 477] width 239 height 25
click at [613, 459] on div "© Mapbox © OpenStreetMap Improve this map" at bounding box center [420, 293] width 427 height 587
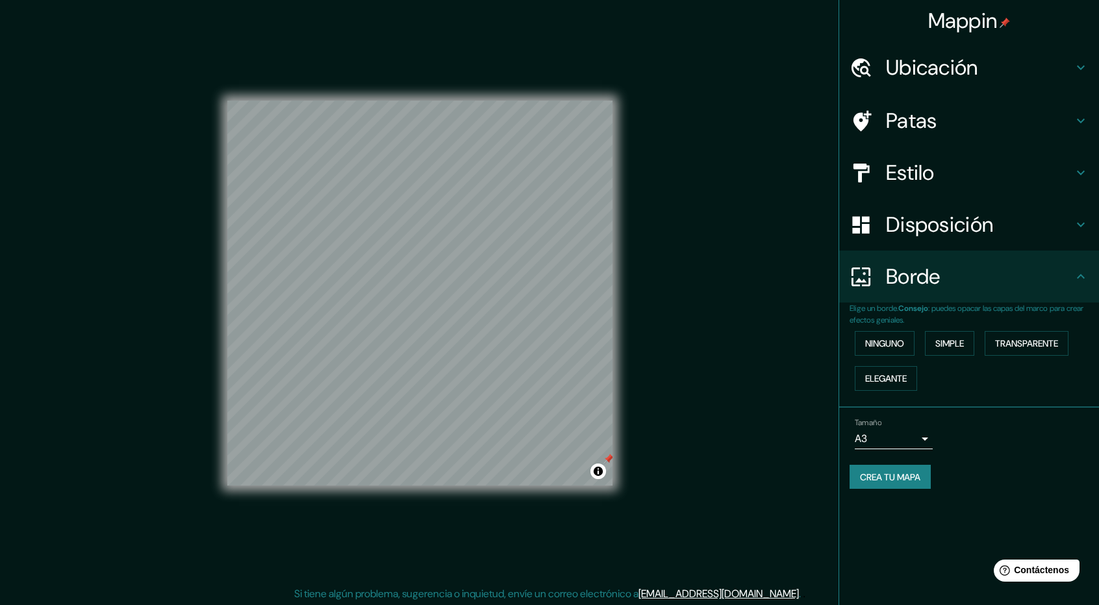
click at [607, 455] on div at bounding box center [608, 459] width 10 height 10
click at [967, 254] on div "Borde" at bounding box center [969, 277] width 260 height 52
click at [951, 259] on div "Borde" at bounding box center [969, 277] width 260 height 52
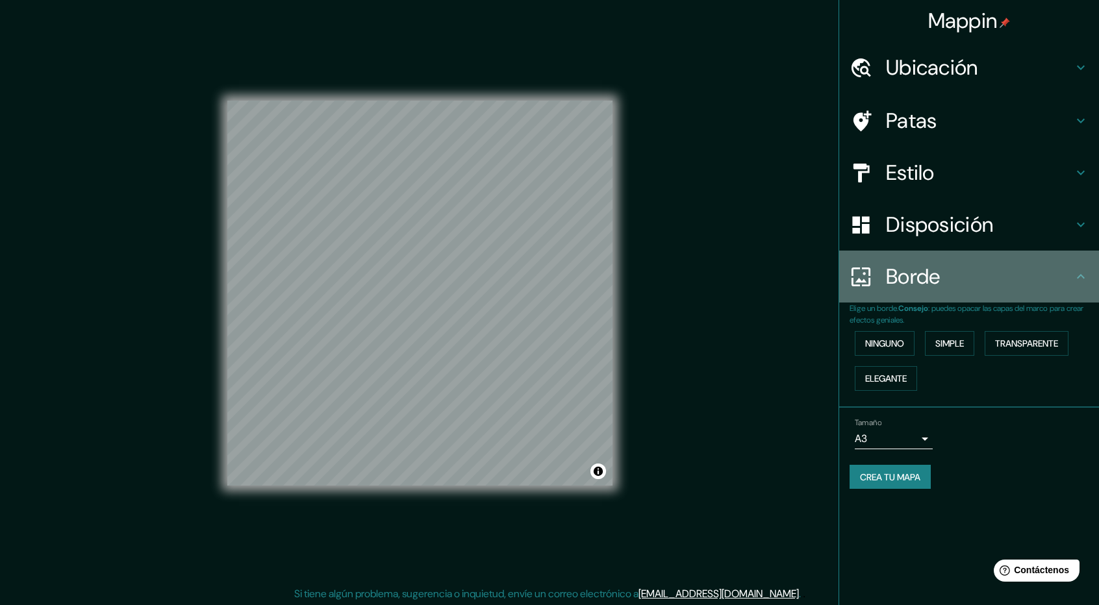
click at [951, 259] on div "Borde" at bounding box center [969, 277] width 260 height 52
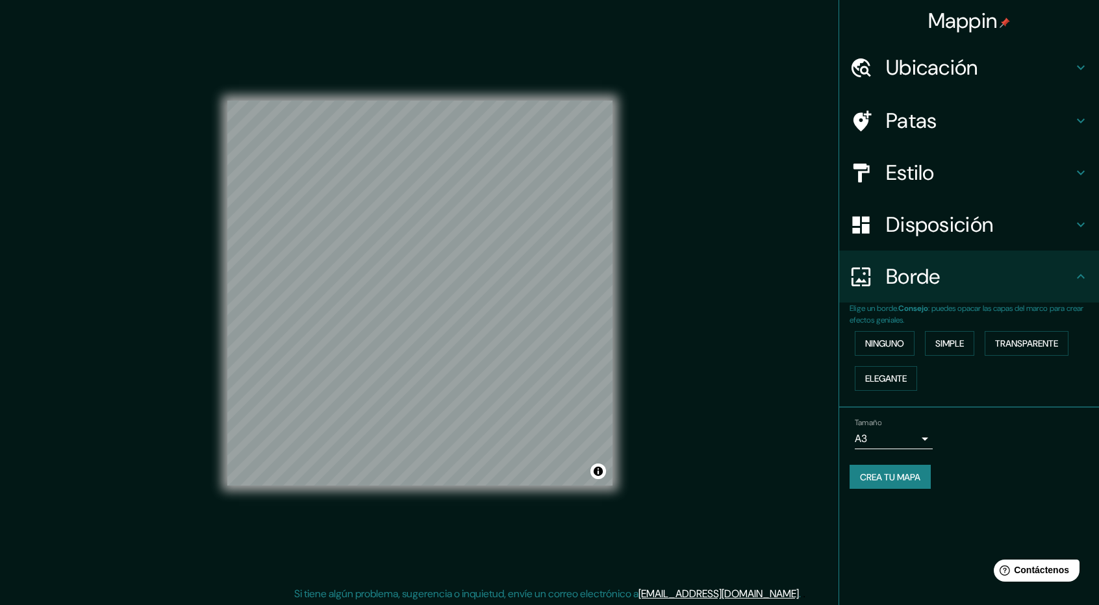
click at [951, 259] on div "Borde" at bounding box center [969, 277] width 260 height 52
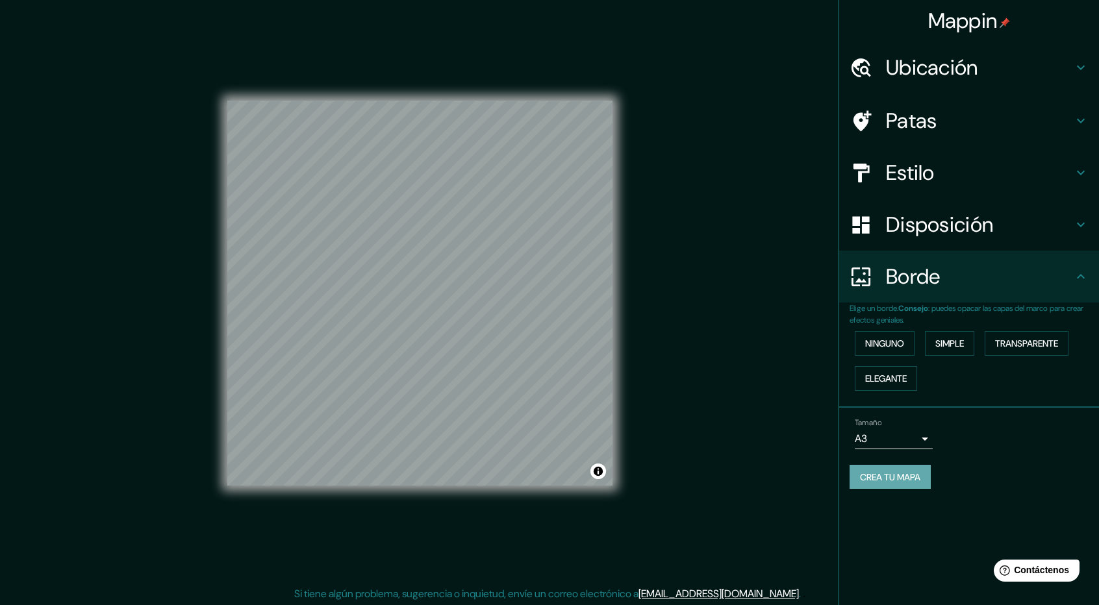
click at [920, 472] on font "Crea tu mapa" at bounding box center [890, 478] width 60 height 12
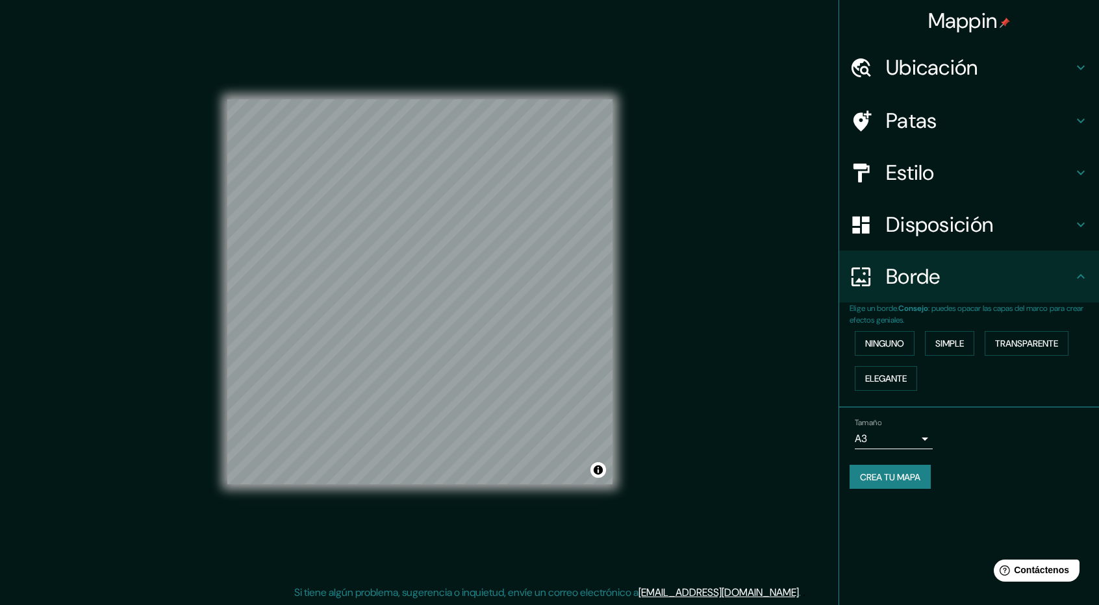
click at [973, 414] on div "Tamaño A3 a4" at bounding box center [969, 434] width 239 height 42
click at [920, 310] on font "Consejo" at bounding box center [913, 308] width 30 height 10
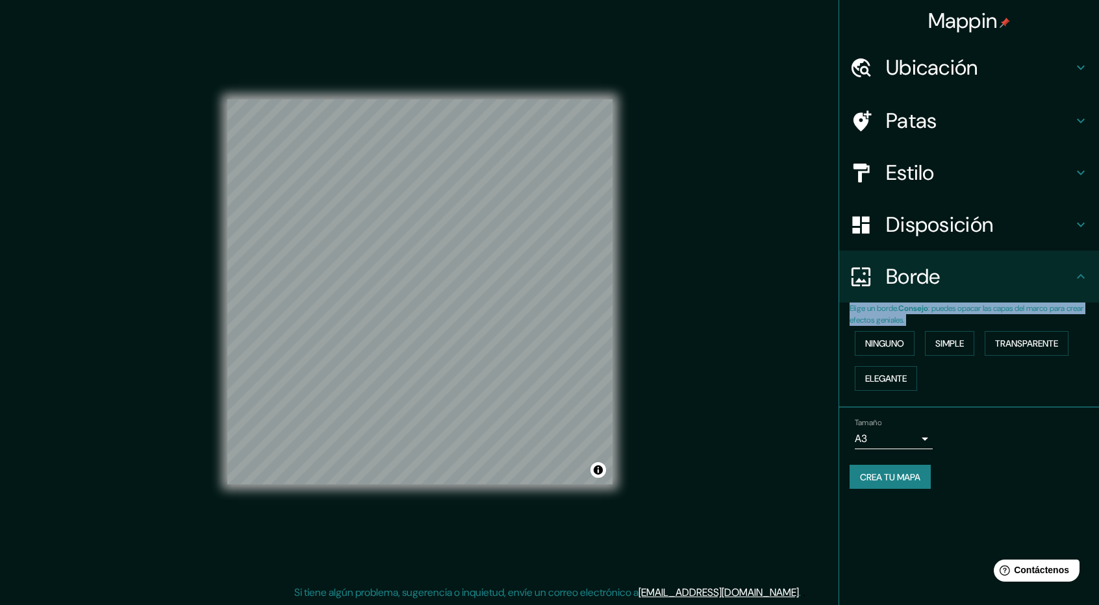
click at [920, 310] on font "Consejo" at bounding box center [913, 308] width 30 height 10
click at [924, 313] on font "Consejo" at bounding box center [913, 308] width 30 height 10
click at [996, 461] on div "Tamaño A3 a4 Crea tu mapa" at bounding box center [969, 456] width 239 height 87
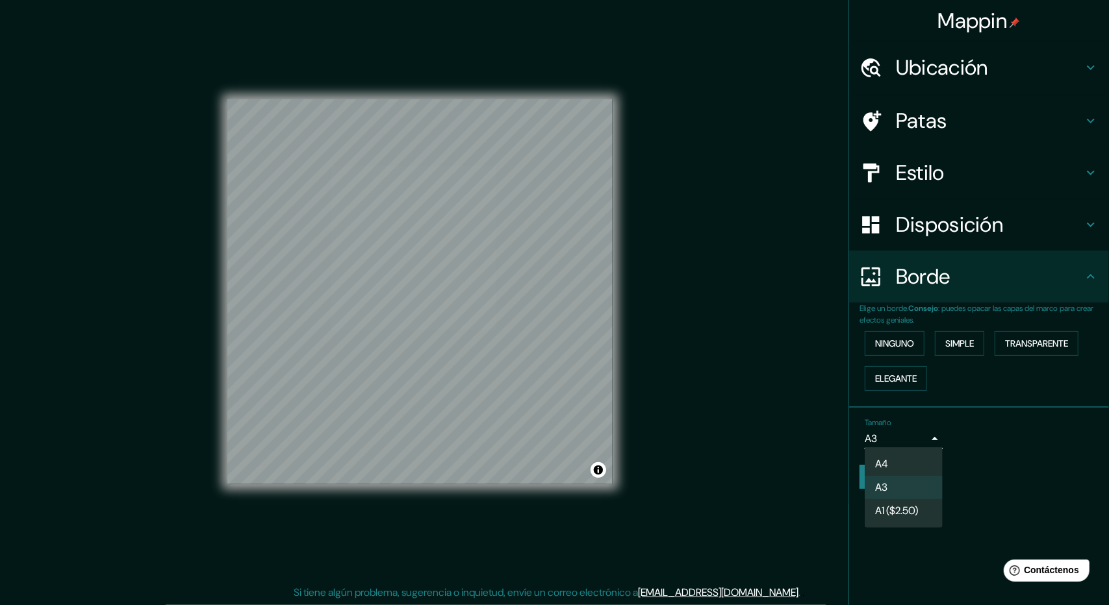
click at [911, 442] on body "Mappin Ubicación Cajamarca, [GEOGRAPHIC_DATA][PERSON_NAME], [GEOGRAPHIC_DATA] […" at bounding box center [554, 301] width 1109 height 605
click at [1028, 415] on div at bounding box center [554, 302] width 1109 height 605
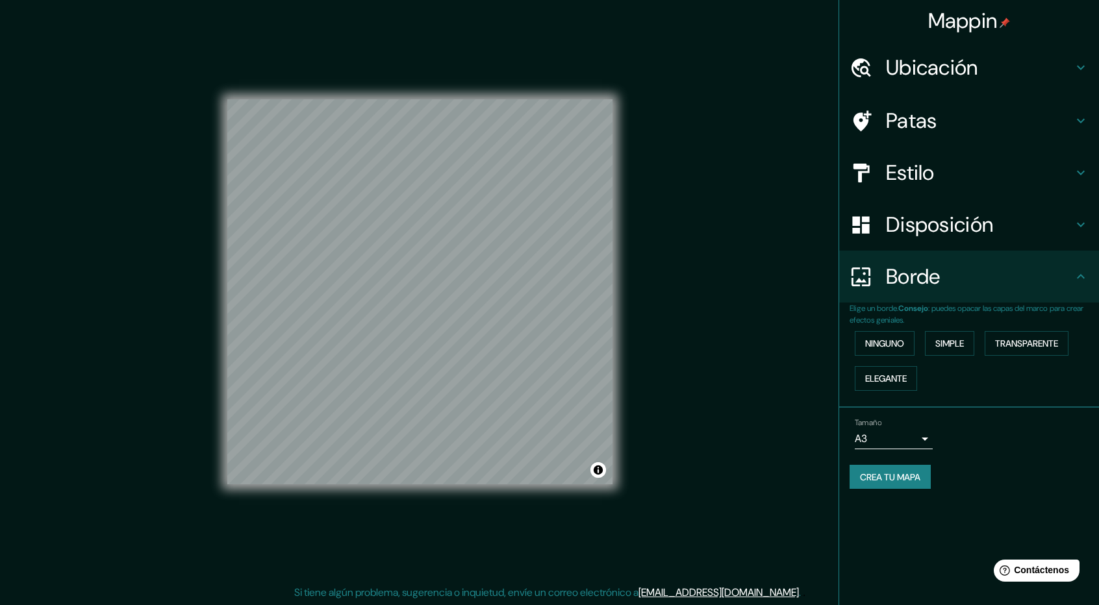
click at [1002, 456] on div "Tamaño A3 a4 Crea tu mapa" at bounding box center [969, 456] width 239 height 87
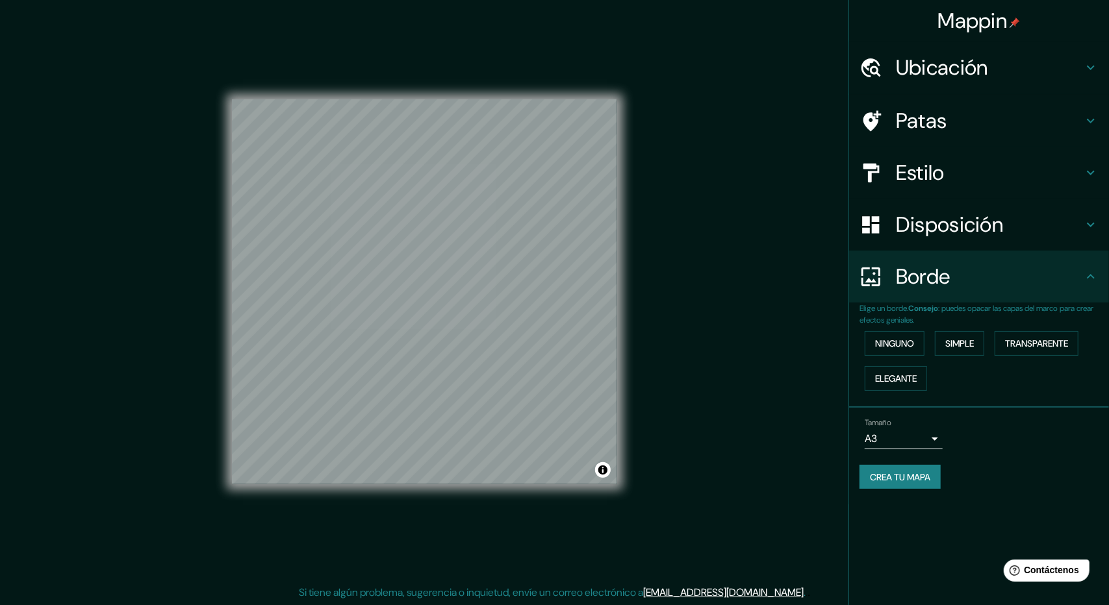
click at [899, 433] on body "Mappin Ubicación Cajamarca, [GEOGRAPHIC_DATA][PERSON_NAME], [GEOGRAPHIC_DATA] […" at bounding box center [554, 301] width 1109 height 605
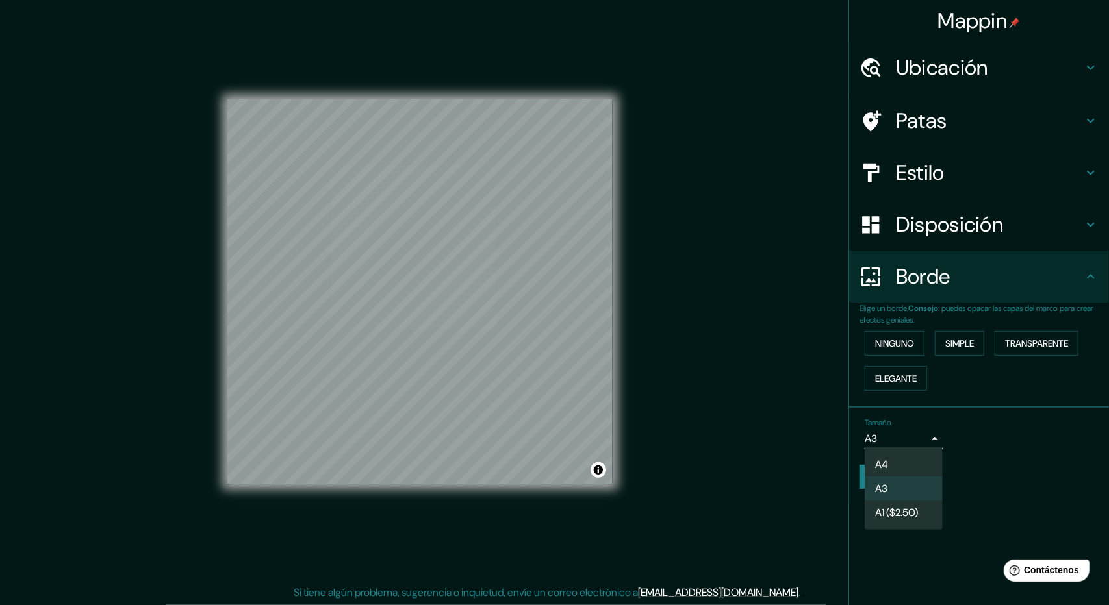
click at [890, 461] on li "A4" at bounding box center [904, 465] width 78 height 24
type input "single"
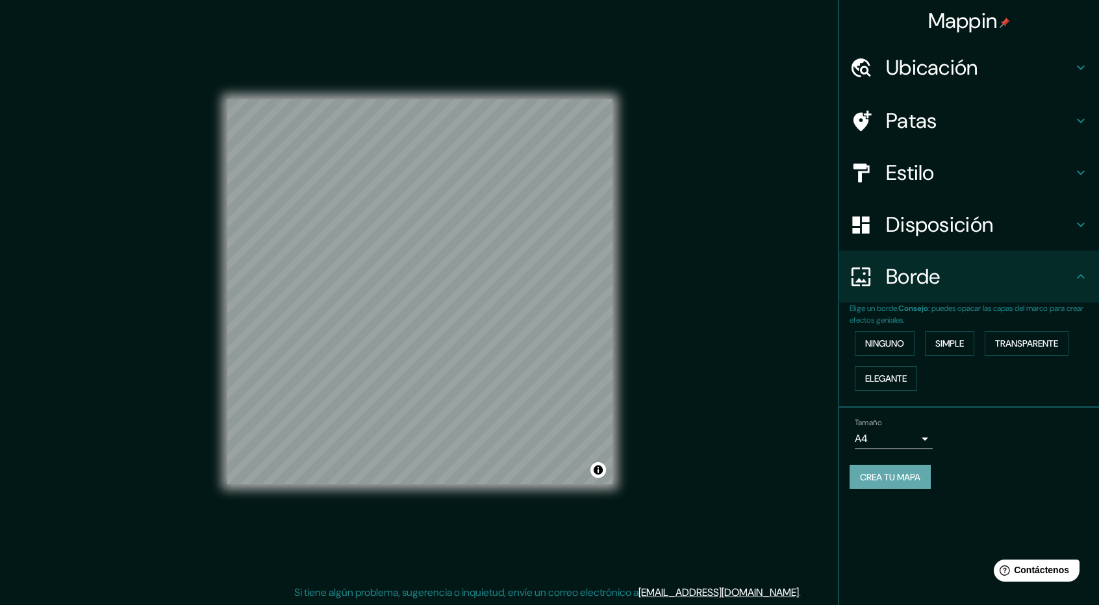
click at [889, 480] on font "Crea tu mapa" at bounding box center [890, 478] width 60 height 12
click at [950, 484] on div "Crea tu mapa" at bounding box center [969, 477] width 239 height 25
click at [1020, 339] on font "Transparente" at bounding box center [1026, 344] width 63 height 12
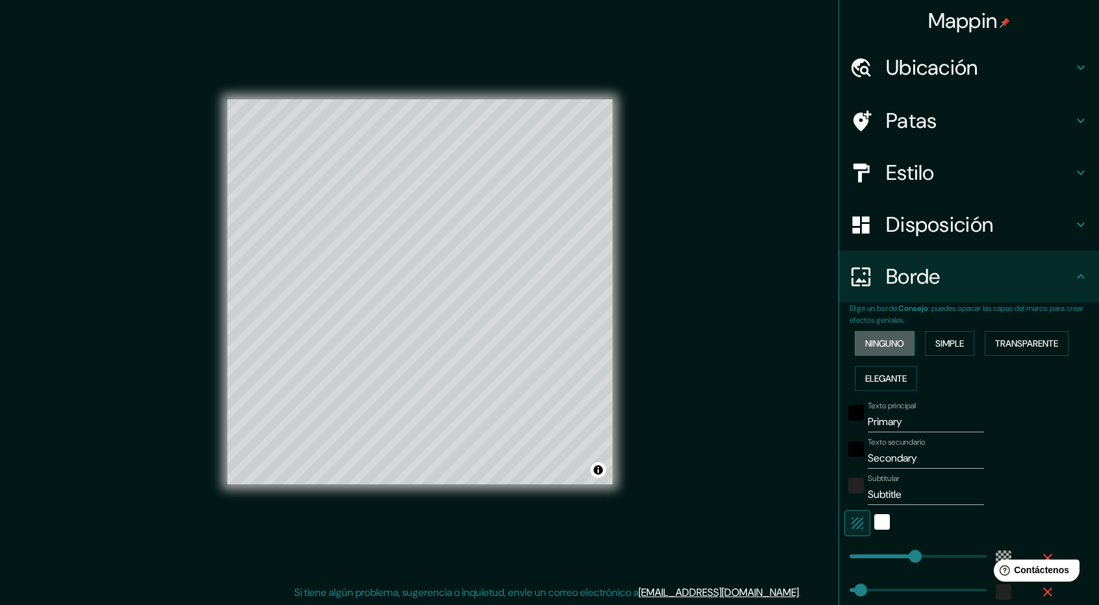
click at [872, 352] on button "Ninguno" at bounding box center [885, 343] width 60 height 25
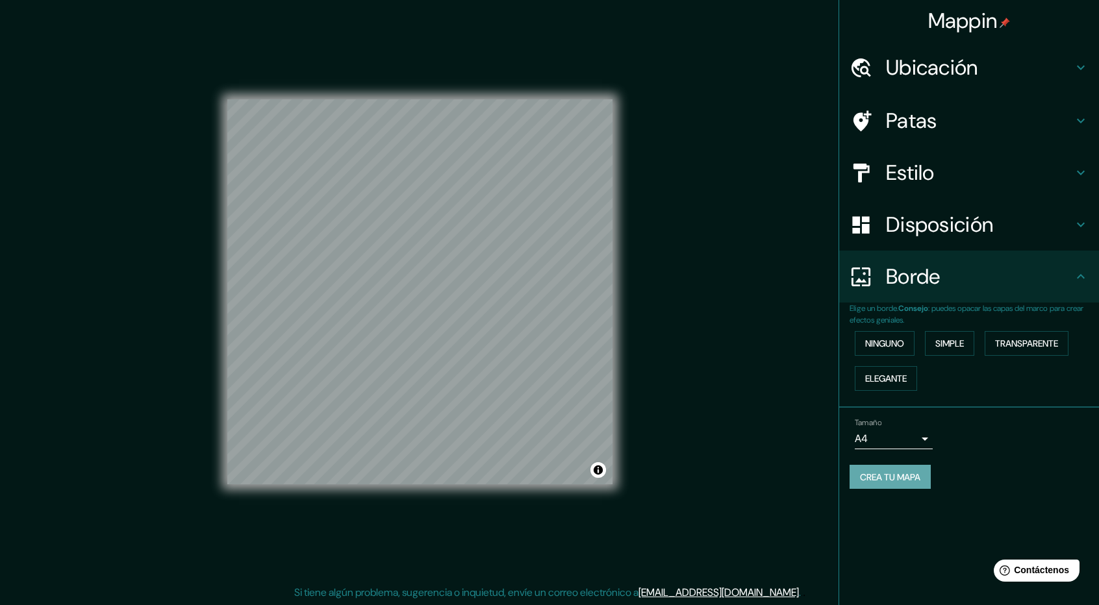
click at [891, 477] on font "Crea tu mapa" at bounding box center [890, 478] width 60 height 12
drag, startPoint x: 891, startPoint y: 477, endPoint x: 878, endPoint y: 227, distance: 250.4
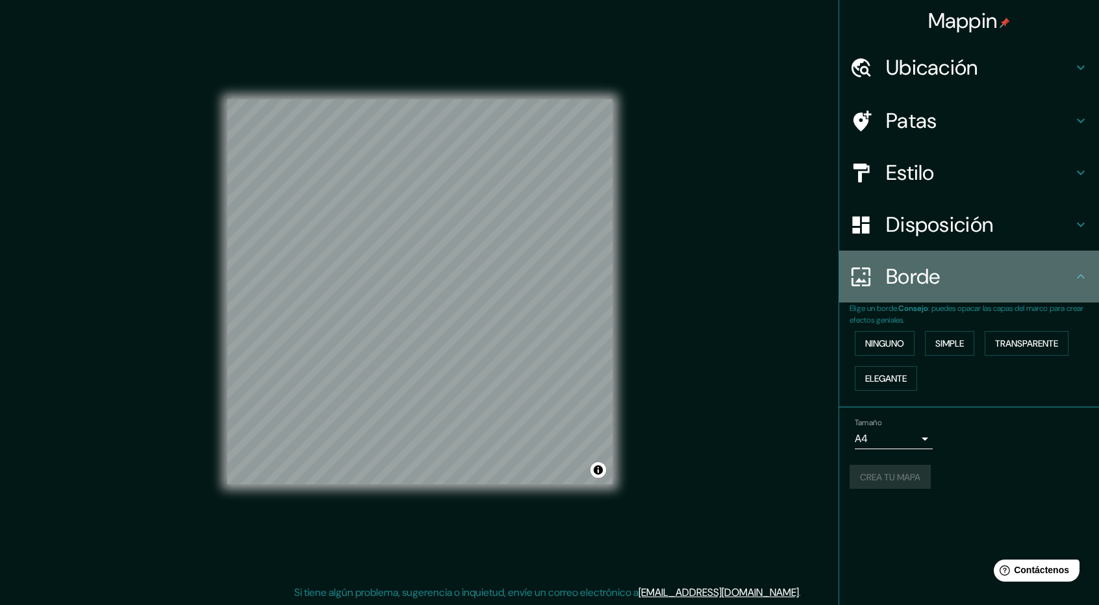
drag, startPoint x: 878, startPoint y: 227, endPoint x: 962, endPoint y: 258, distance: 89.2
click at [962, 258] on div "Borde" at bounding box center [969, 277] width 260 height 52
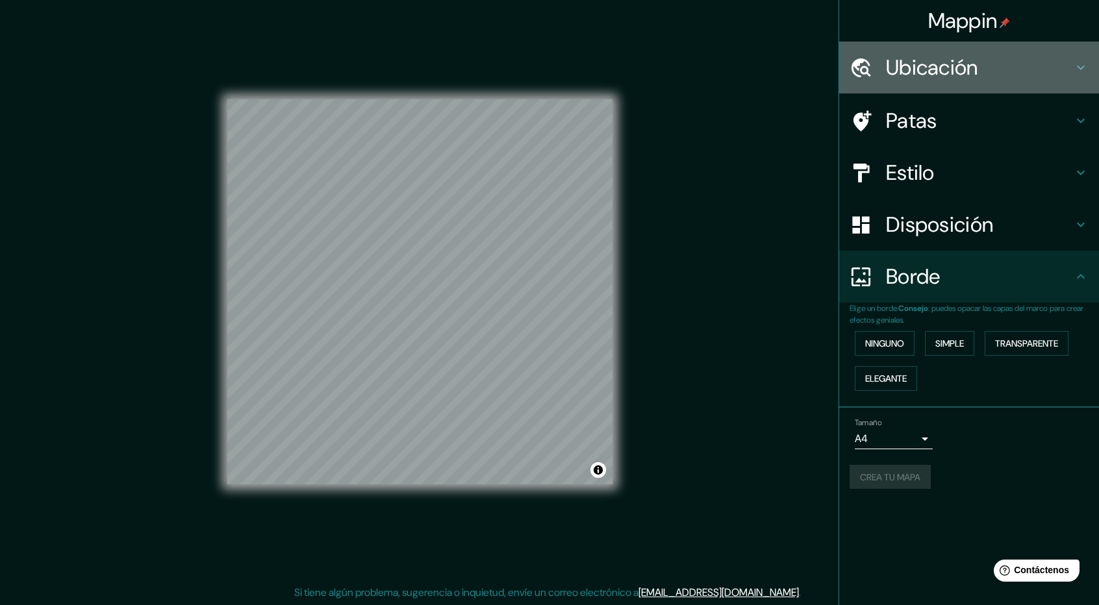
click at [961, 63] on font "Ubicación" at bounding box center [932, 67] width 92 height 27
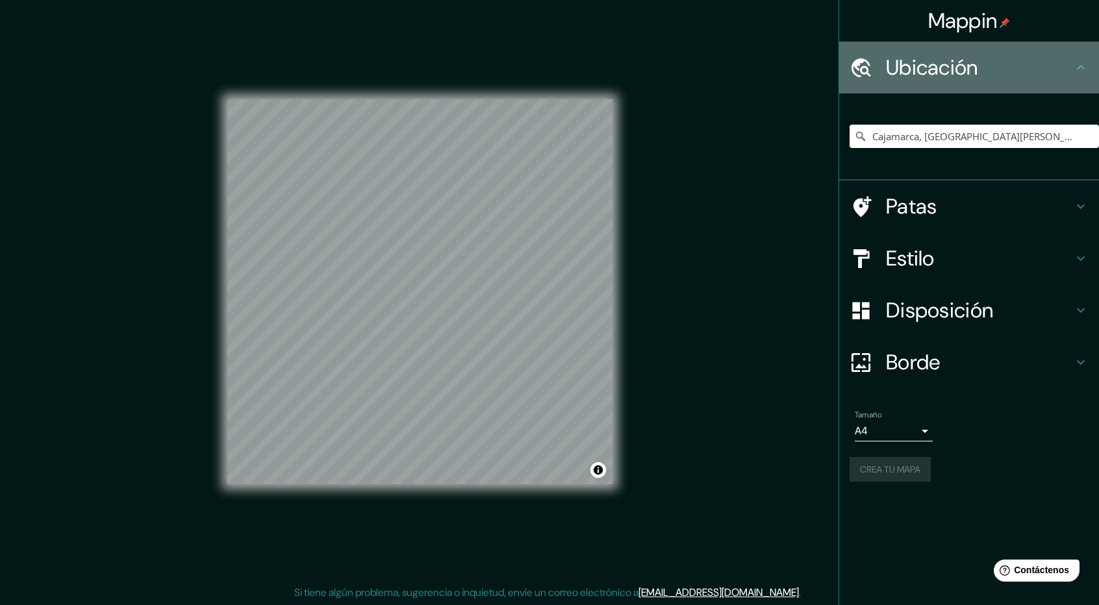
click at [961, 63] on font "Ubicación" at bounding box center [932, 67] width 92 height 27
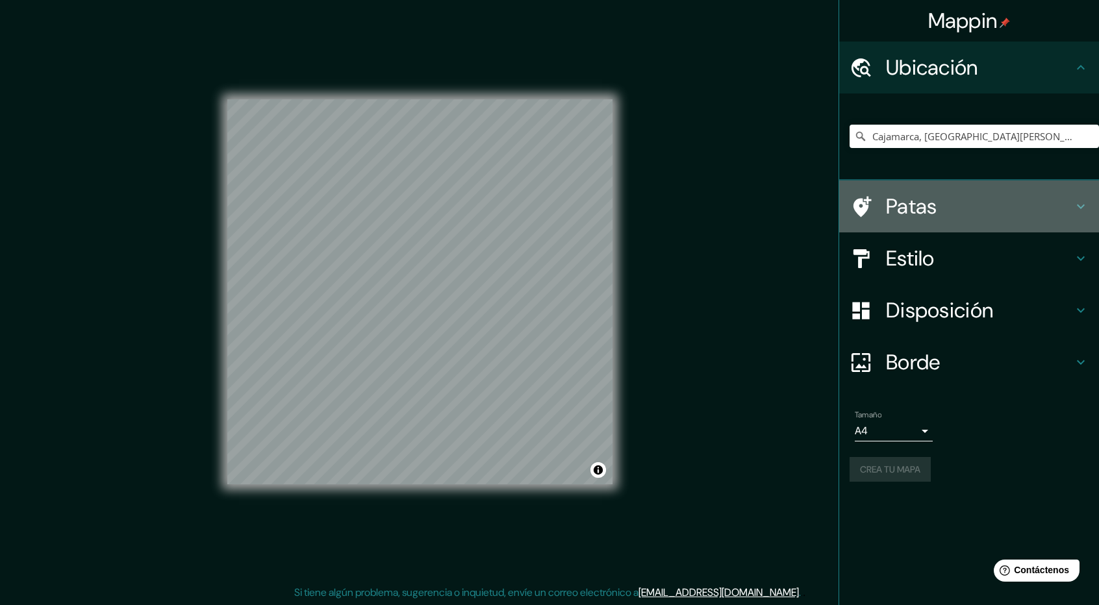
click at [950, 197] on h4 "Patas" at bounding box center [979, 207] width 187 height 26
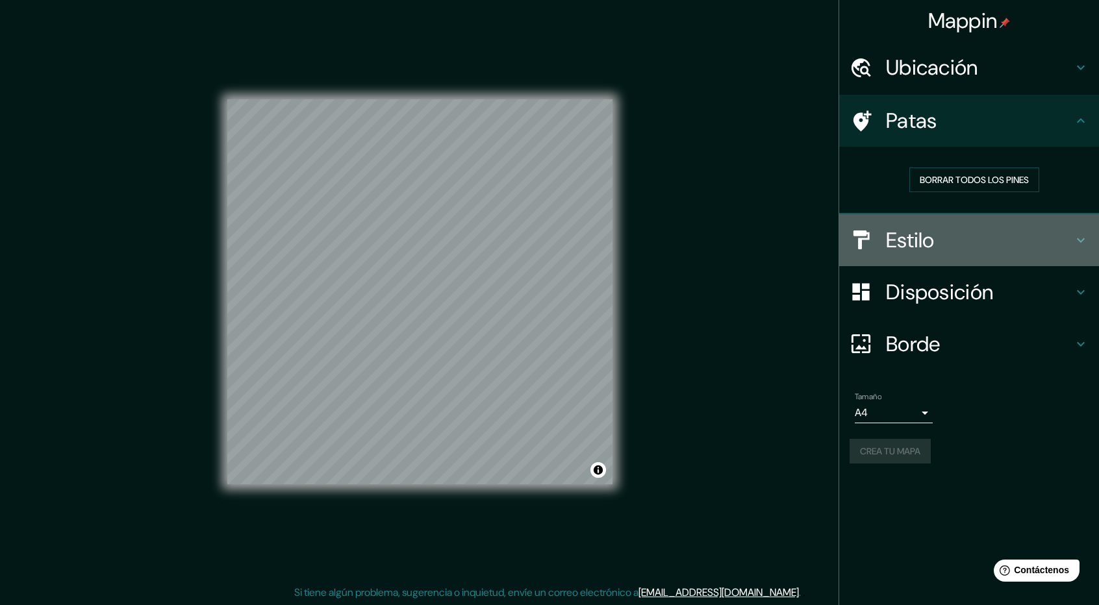
click at [941, 231] on h4 "Estilo" at bounding box center [979, 240] width 187 height 26
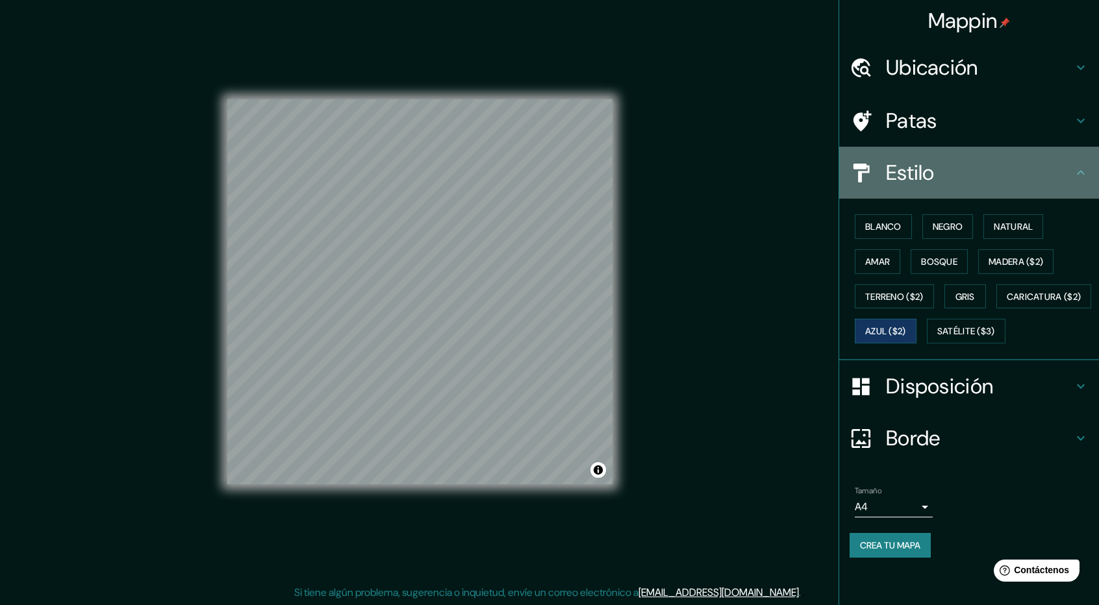
click at [963, 160] on h4 "Estilo" at bounding box center [979, 173] width 187 height 26
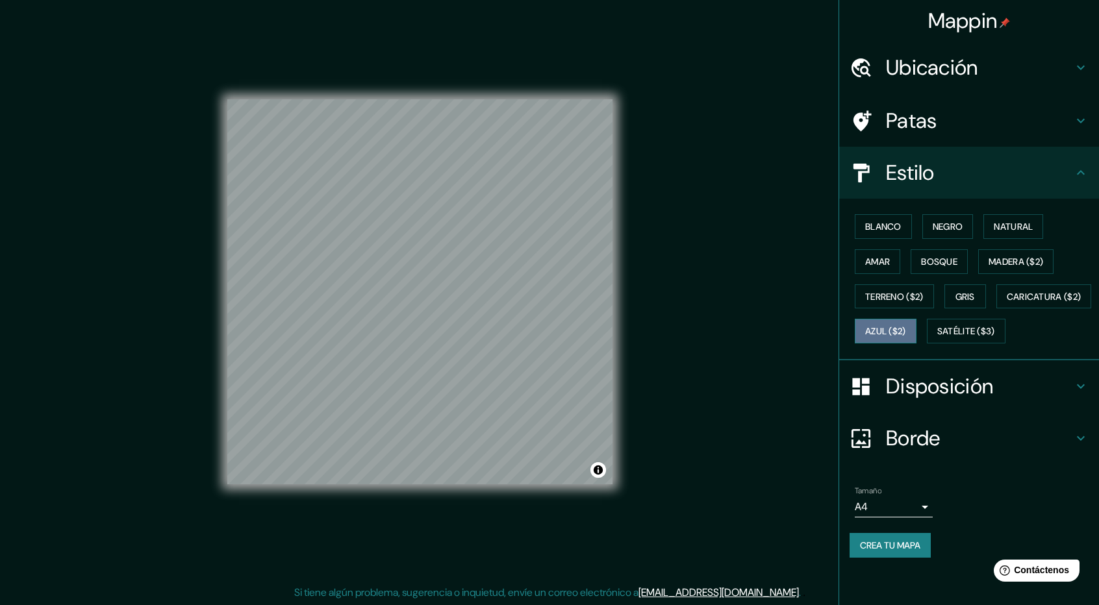
click at [906, 337] on font "Azul ($2)" at bounding box center [885, 331] width 41 height 17
click at [1056, 349] on div "Blanco Negro Natural Amar Bosque Madera ($2) Terreno ($2) Gris Caricatura ($2) …" at bounding box center [974, 279] width 249 height 140
drag, startPoint x: 1056, startPoint y: 362, endPoint x: 1089, endPoint y: 361, distance: 32.5
click at [1089, 349] on div "Blanco Negro Natural Amar Bosque Madera ($2) Terreno ($2) Gris Caricatura ($2) …" at bounding box center [974, 279] width 249 height 140
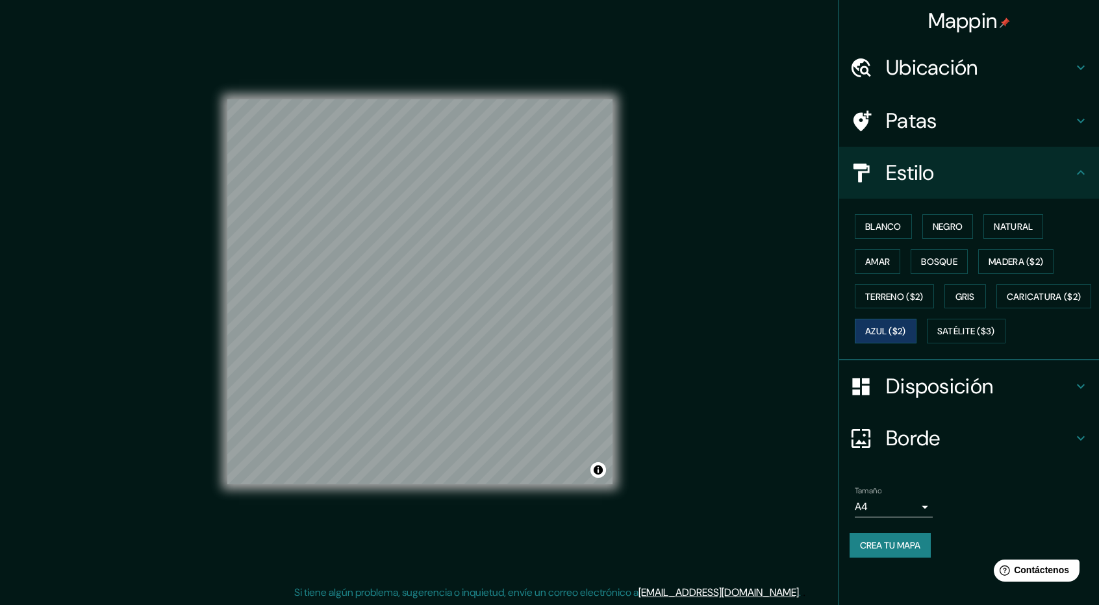
click at [1089, 349] on div "Blanco Negro Natural Amar Bosque Madera ($2) Terreno ($2) Gris Caricatura ($2) …" at bounding box center [974, 279] width 249 height 140
click at [882, 218] on font "Blanco" at bounding box center [883, 226] width 36 height 17
click at [951, 225] on font "Negro" at bounding box center [948, 227] width 31 height 12
click at [891, 224] on font "Blanco" at bounding box center [883, 227] width 36 height 12
drag, startPoint x: 1028, startPoint y: 388, endPoint x: 1048, endPoint y: 102, distance: 286.6
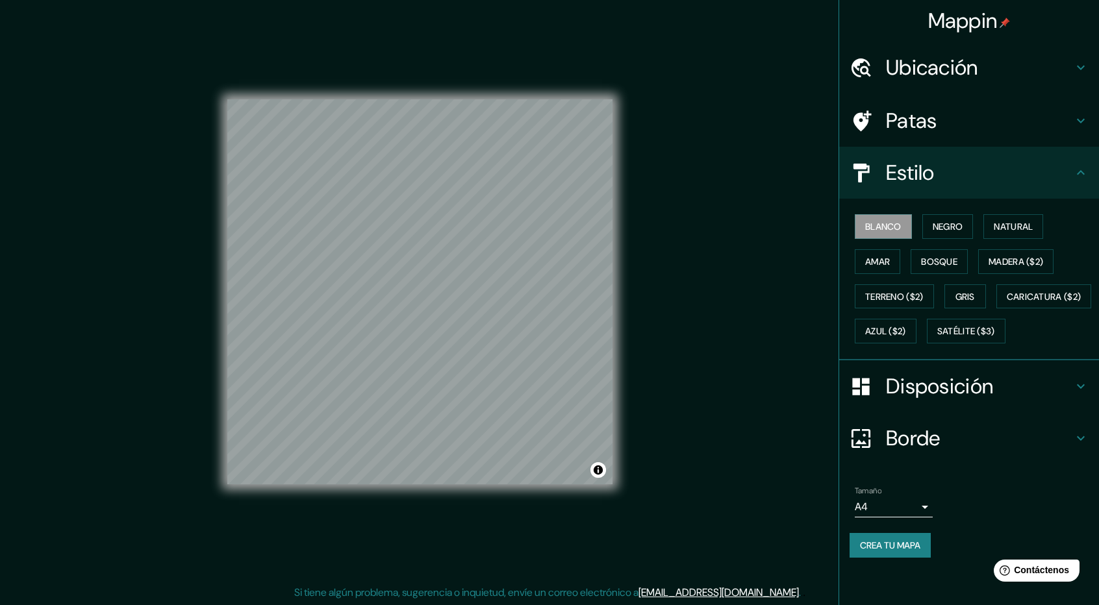
click at [1048, 102] on ul "Ubicación Cajamarca, [GEOGRAPHIC_DATA][PERSON_NAME], [GEOGRAPHIC_DATA] [GEOGRAP…" at bounding box center [969, 308] width 260 height 532
click at [901, 551] on font "Crea tu mapa" at bounding box center [890, 546] width 60 height 12
click at [917, 319] on button "Azul ($2)" at bounding box center [886, 331] width 62 height 25
